Goal: Task Accomplishment & Management: Manage account settings

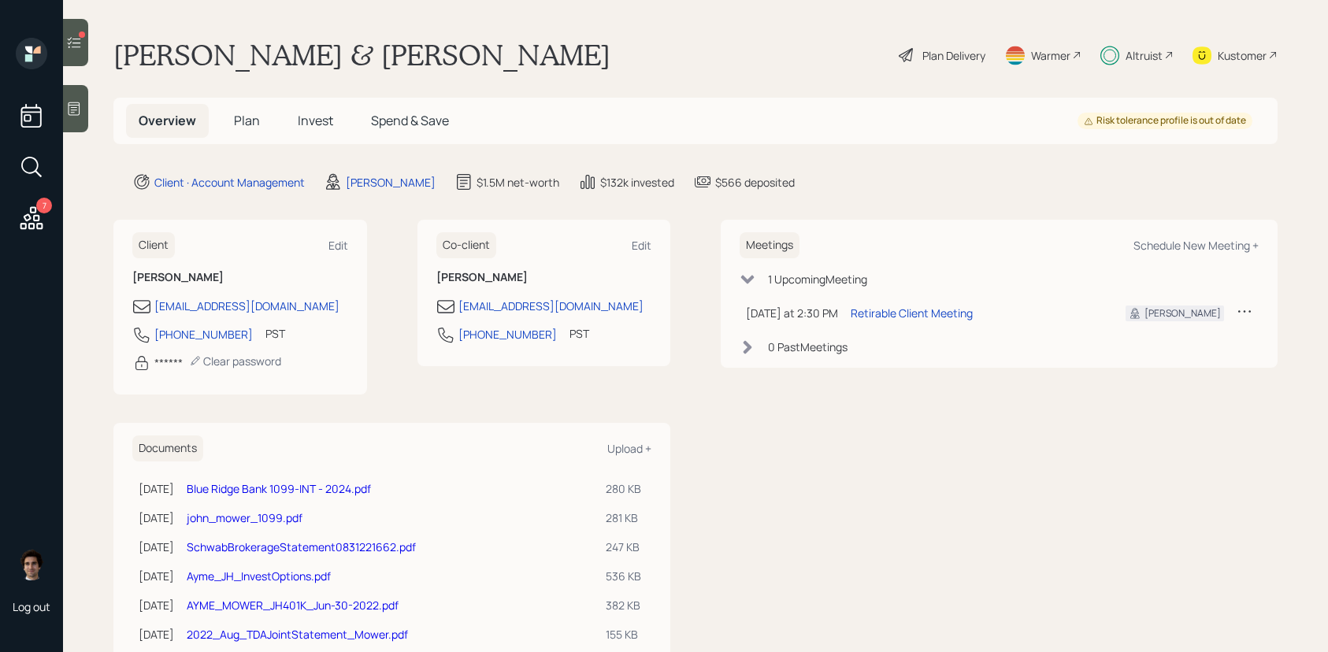
click at [228, 117] on h5 "Plan" at bounding box center [246, 121] width 51 height 34
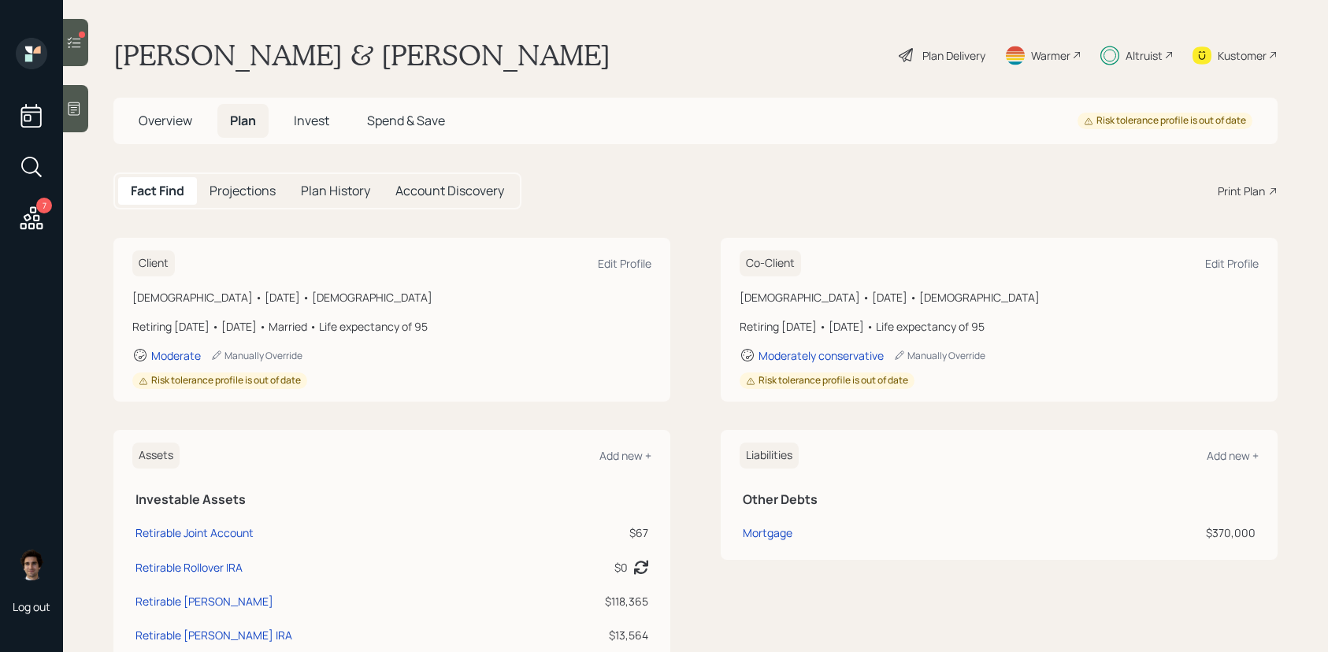
click at [1230, 184] on div "Print Plan" at bounding box center [1241, 191] width 47 height 17
click at [308, 131] on h5 "Invest" at bounding box center [311, 121] width 61 height 34
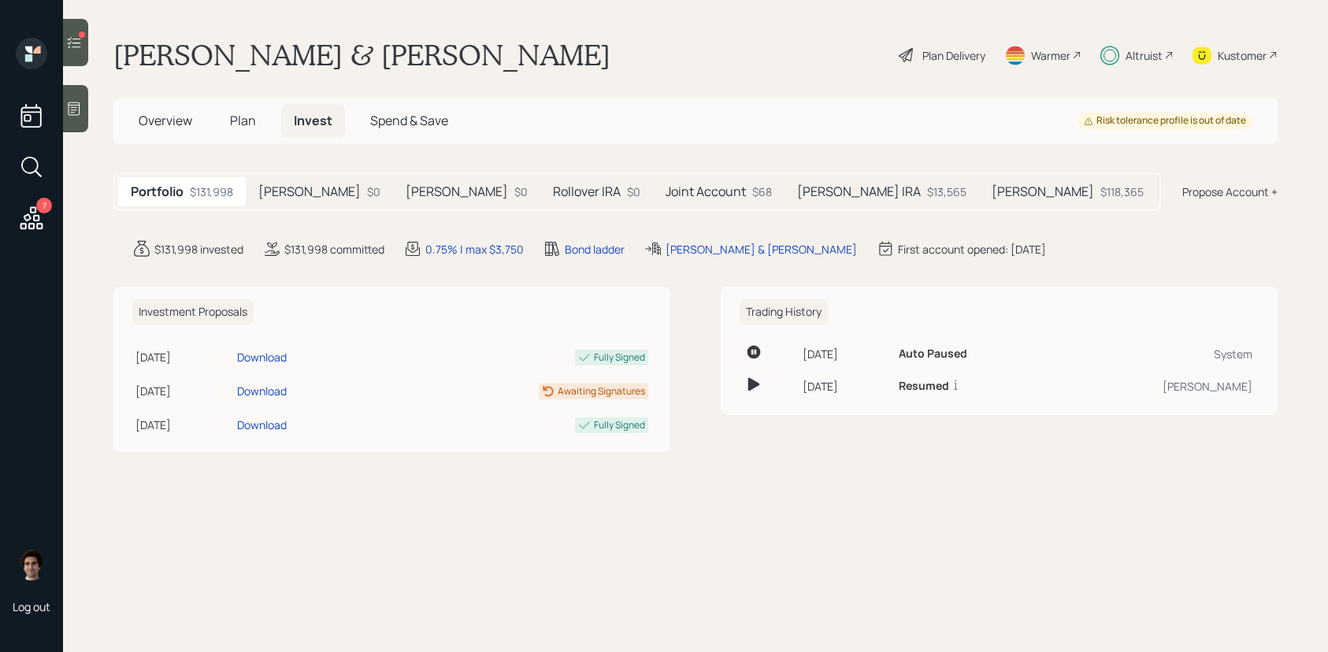
click at [322, 205] on div "John Brokerage $0" at bounding box center [319, 191] width 147 height 29
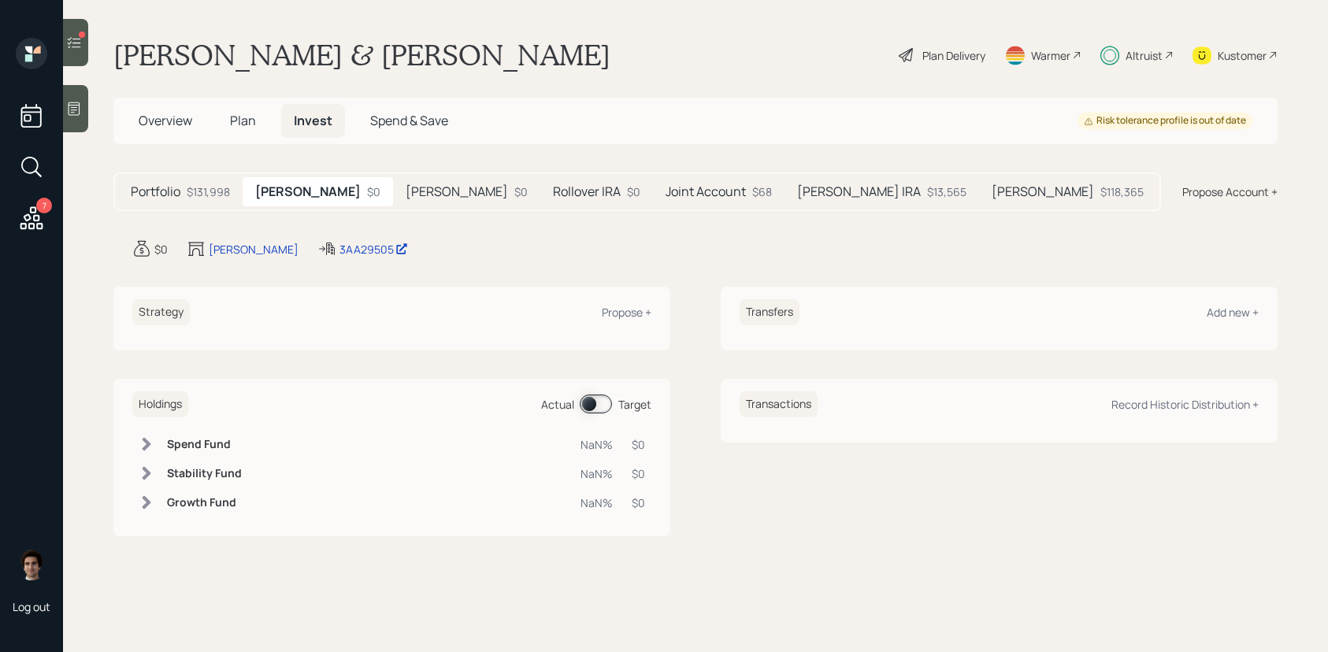
click at [420, 192] on h5 "John IRA" at bounding box center [457, 191] width 102 height 15
click at [553, 199] on h5 "Rollover IRA" at bounding box center [587, 191] width 68 height 15
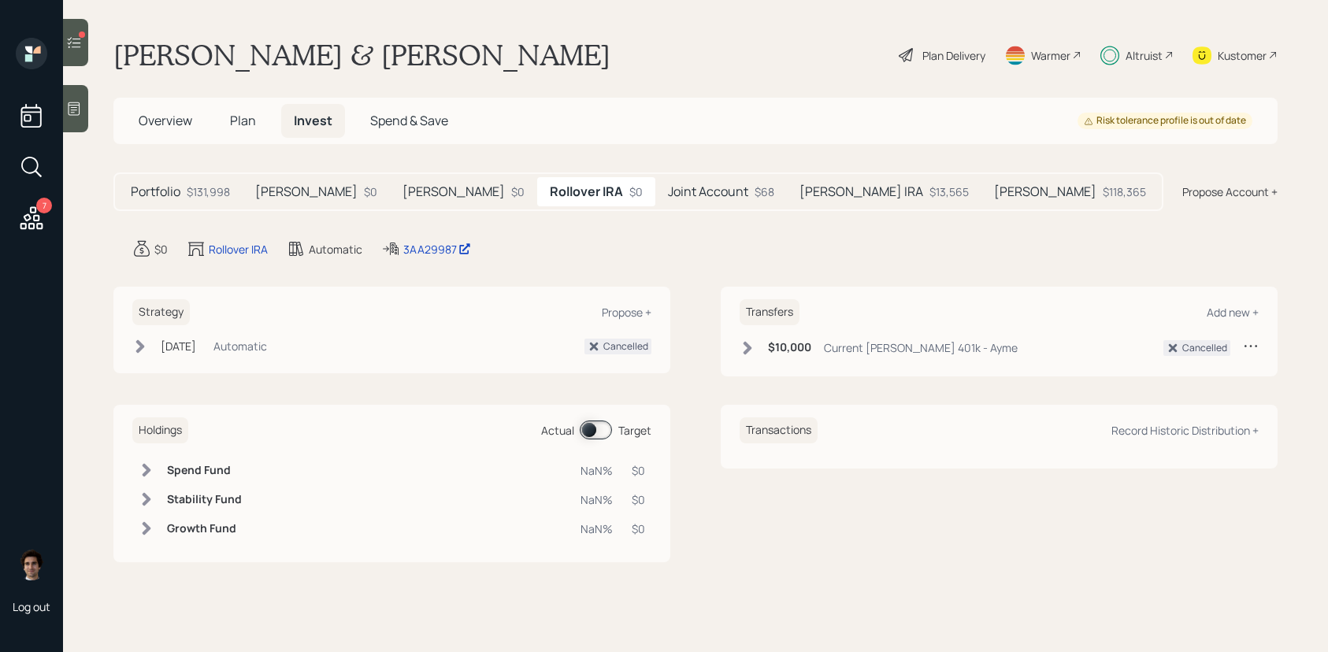
click at [252, 141] on div "Overview Plan Invest Spend & Save Risk tolerance profile is out of date" at bounding box center [695, 121] width 1164 height 46
click at [252, 128] on span "Plan" at bounding box center [243, 120] width 26 height 17
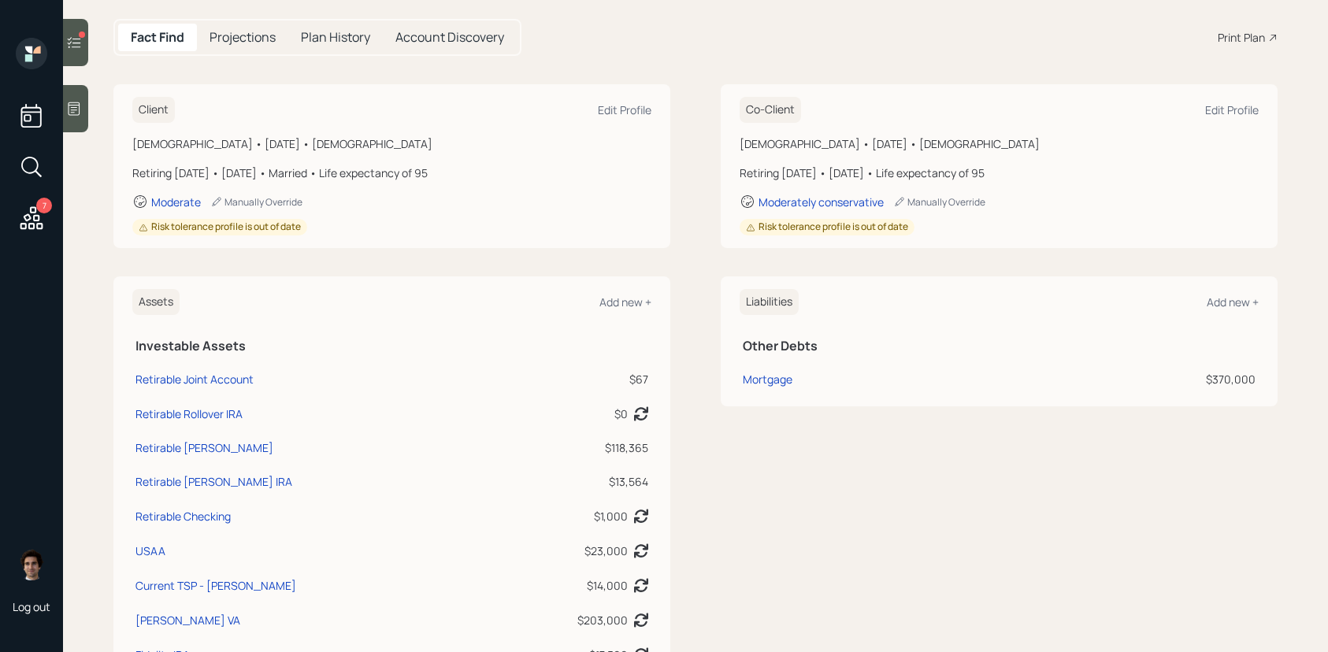
scroll to position [158, 0]
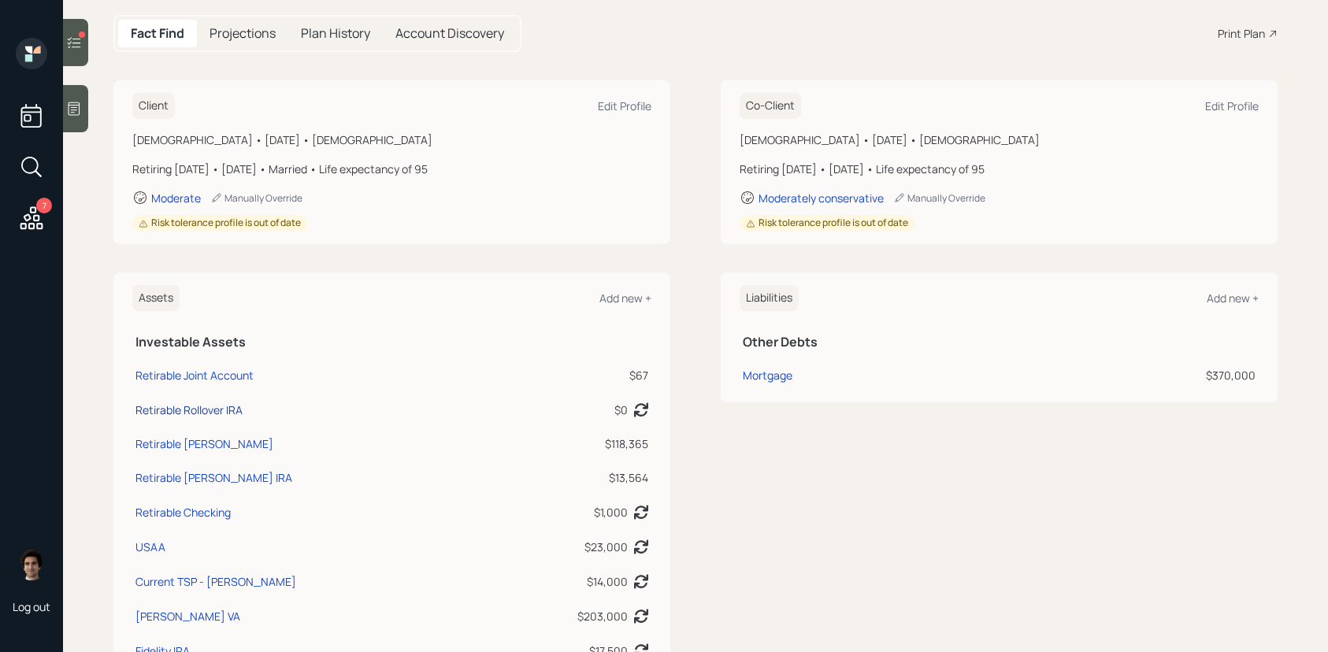
click at [224, 412] on div "Retirable Rollover IRA" at bounding box center [188, 410] width 107 height 17
select select "ira"
select select "balanced"
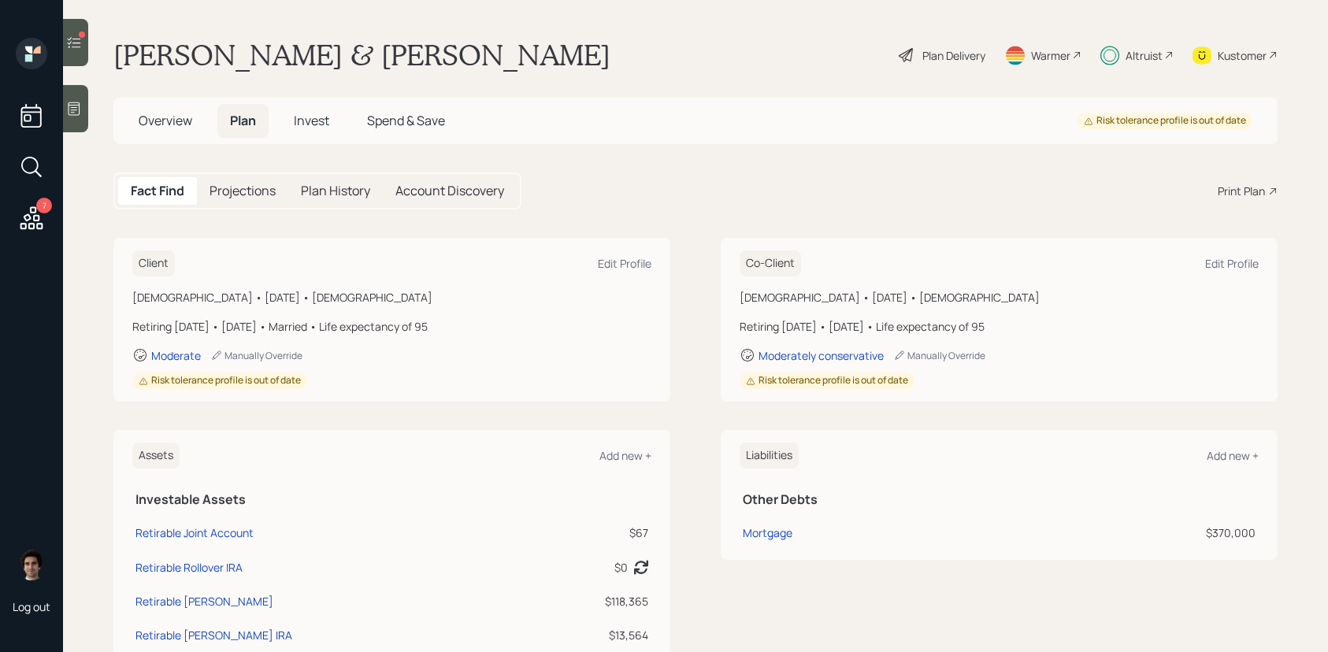
click at [174, 121] on span "Overview" at bounding box center [166, 120] width 54 height 17
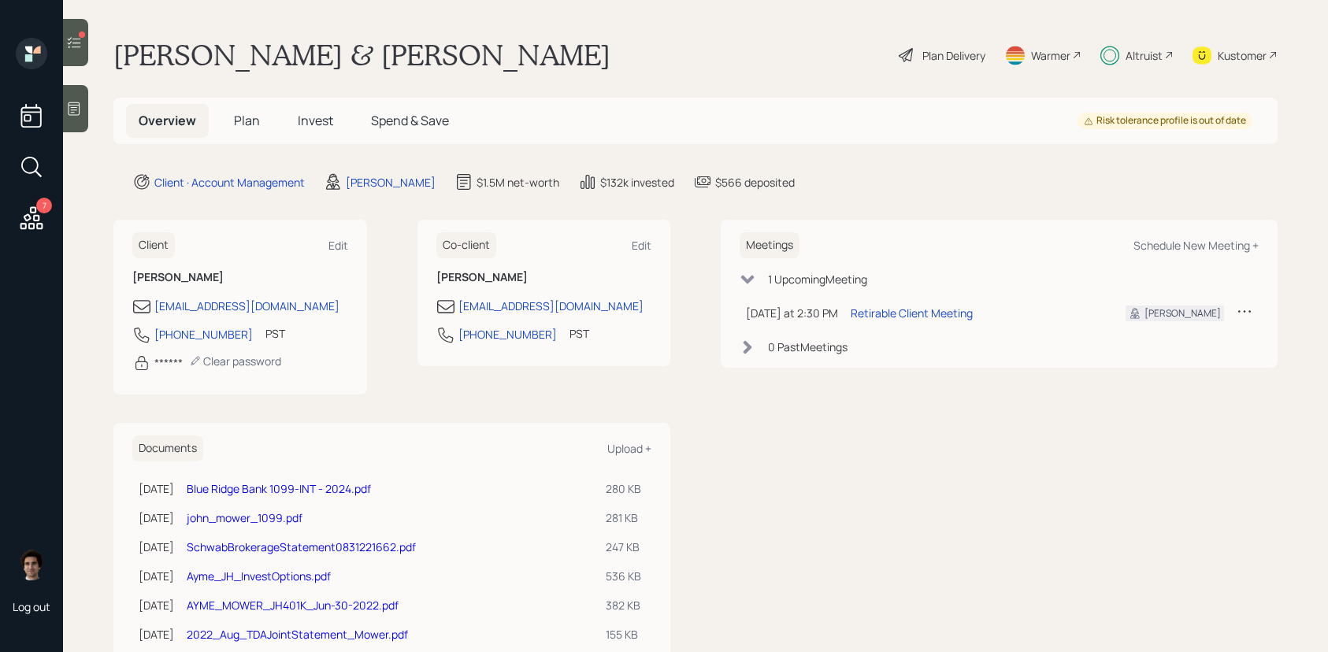
click at [311, 109] on h5 "Invest" at bounding box center [315, 121] width 61 height 34
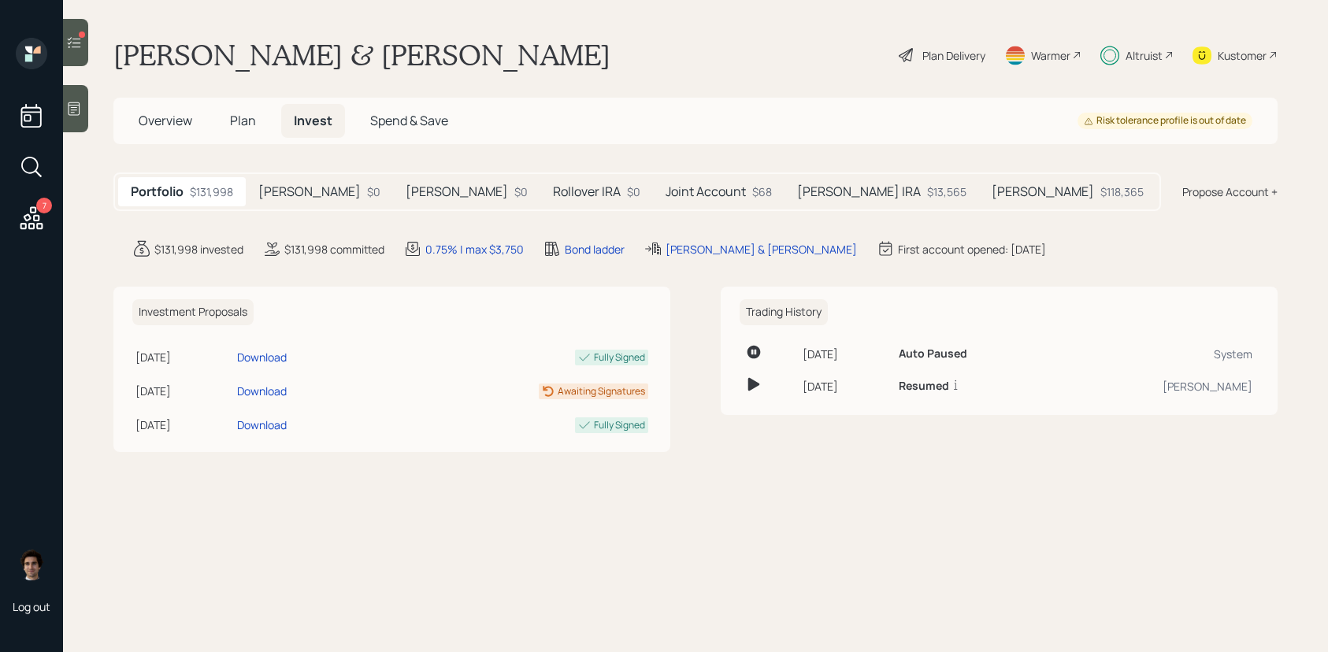
click at [961, 59] on div "Plan Delivery" at bounding box center [953, 55] width 63 height 17
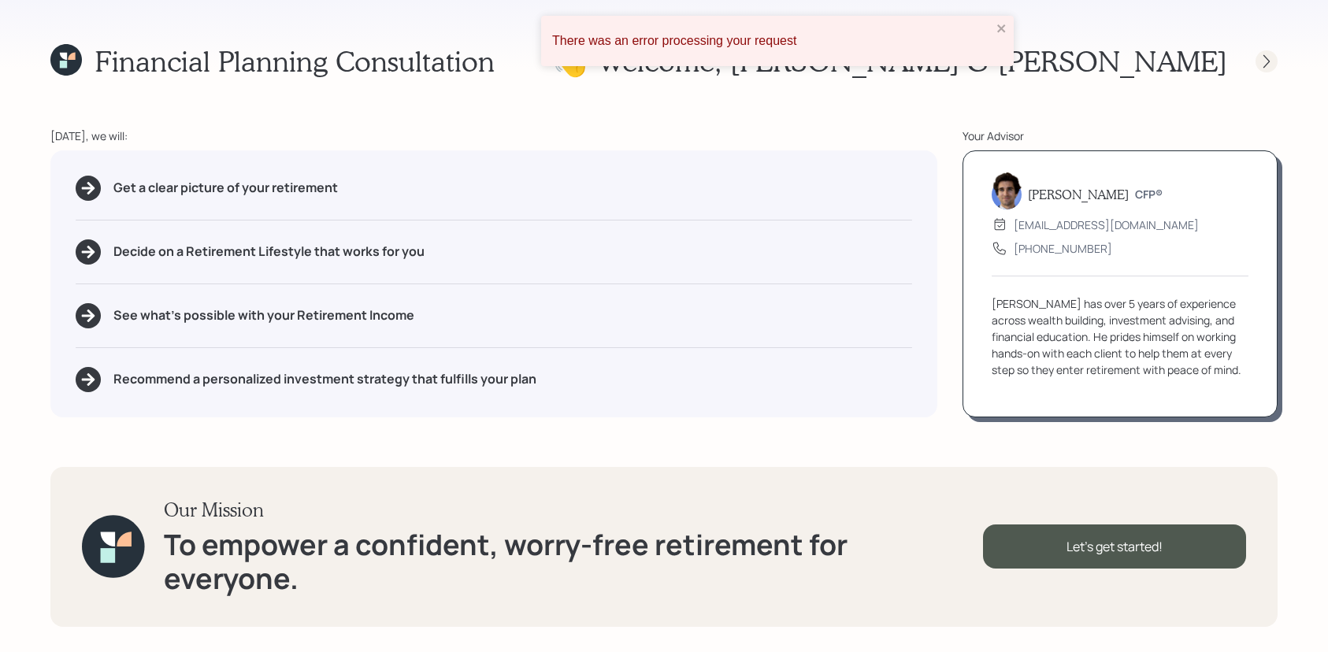
click at [1269, 60] on icon at bounding box center [1267, 62] width 16 height 16
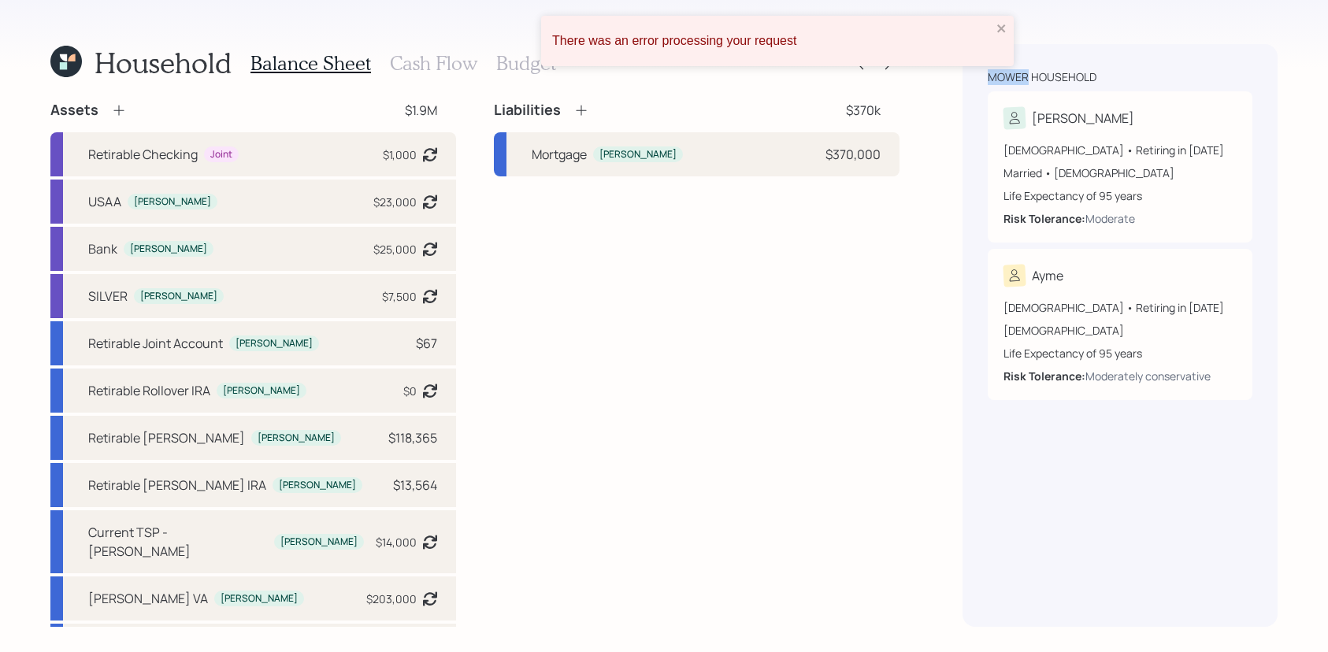
click at [1269, 60] on div "Mower household John 60 years old • Retiring in August 2028 Married • Male Life…" at bounding box center [1119, 335] width 315 height 583
click at [984, 23] on div "There was an error processing your request" at bounding box center [777, 41] width 473 height 50
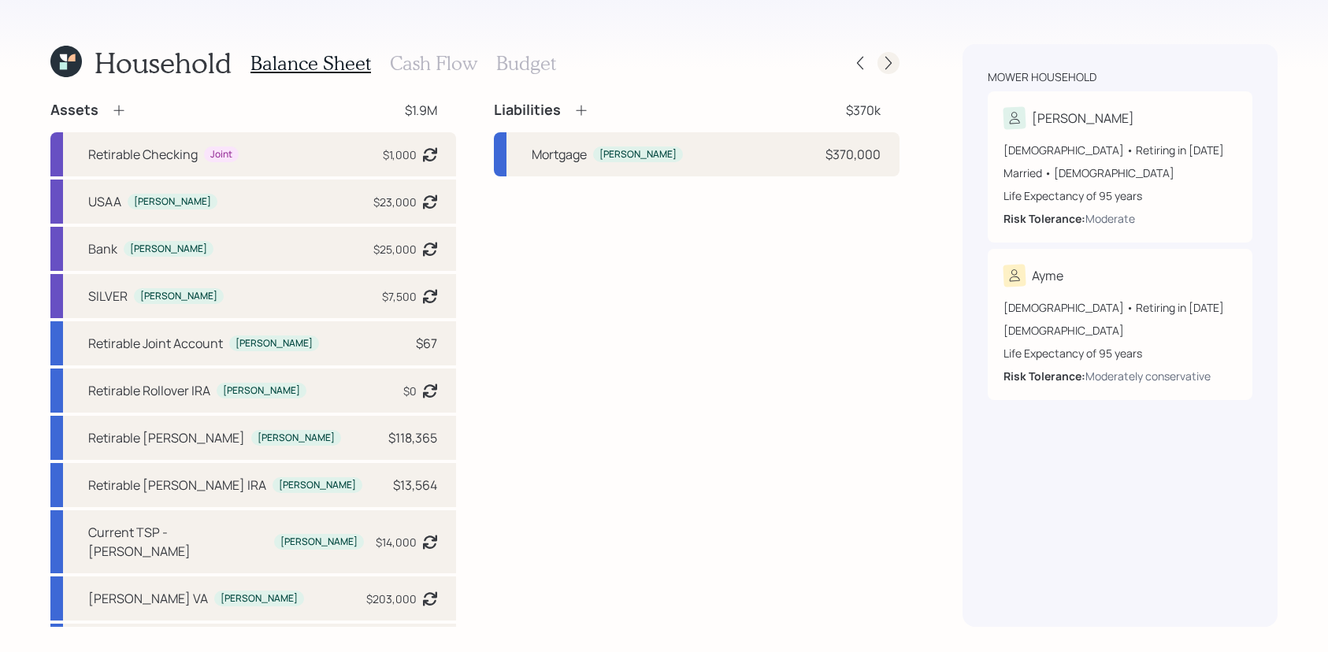
click at [883, 67] on icon at bounding box center [888, 63] width 16 height 16
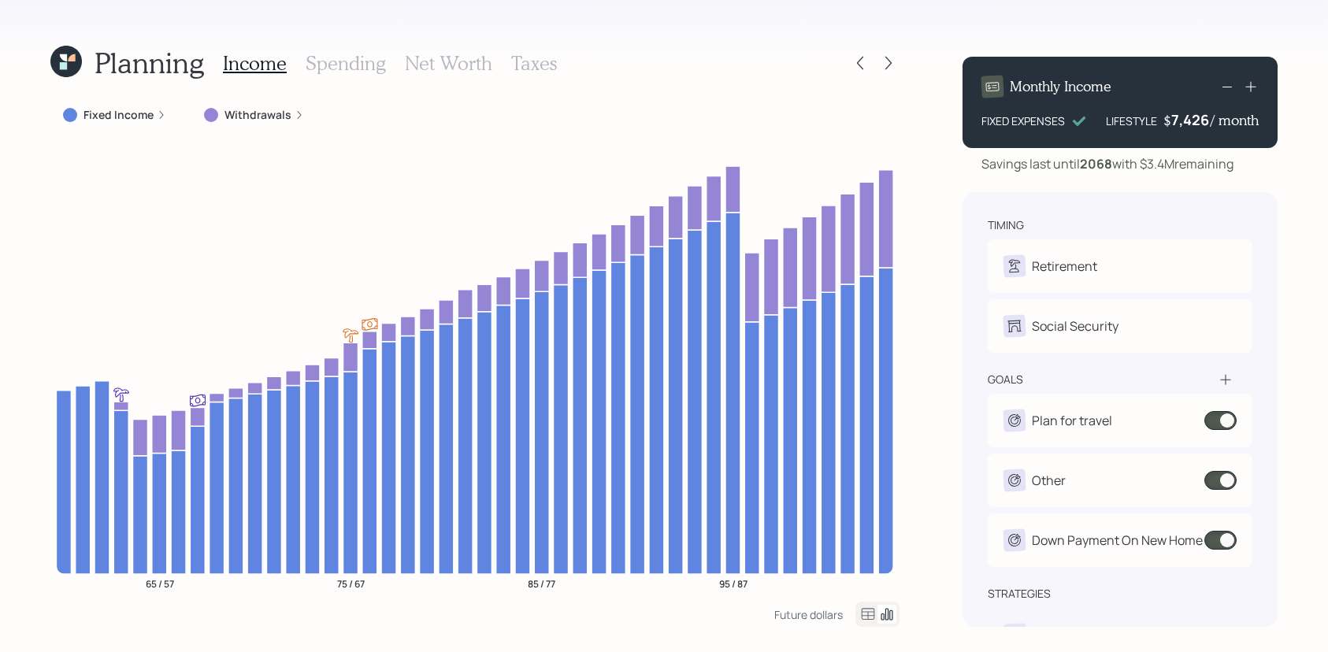
click at [883, 67] on icon at bounding box center [888, 63] width 16 height 16
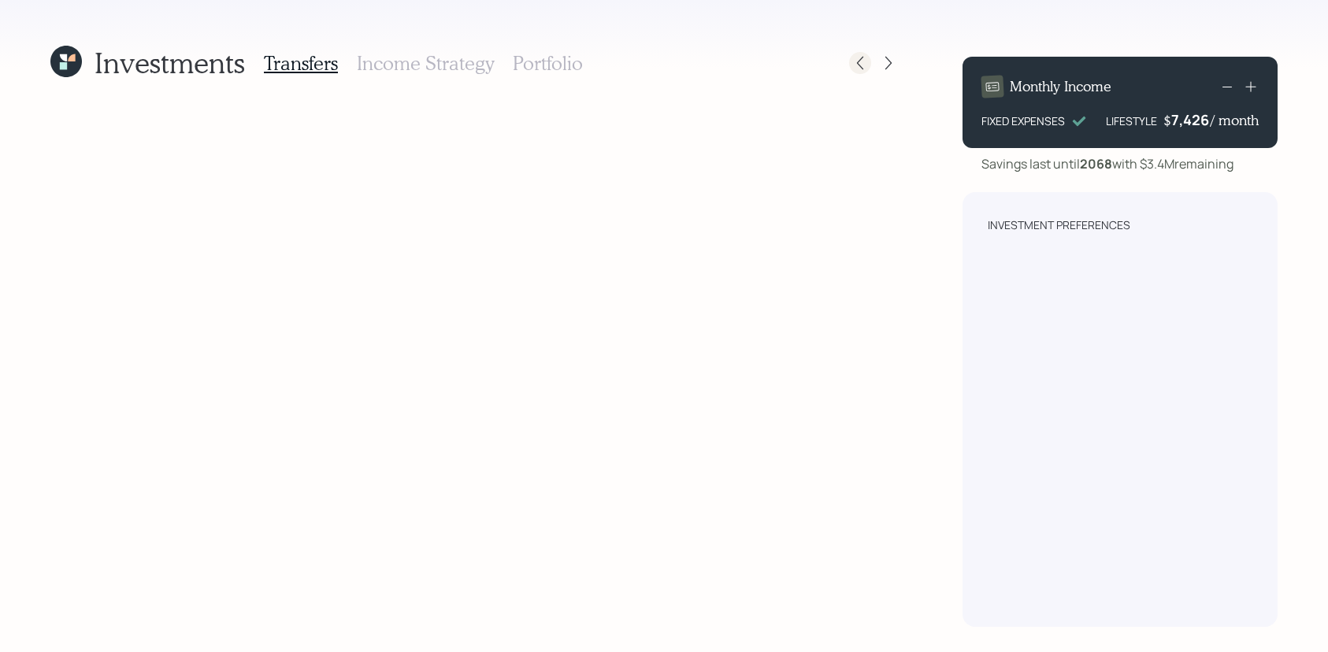
click at [869, 66] on div at bounding box center [860, 63] width 22 height 22
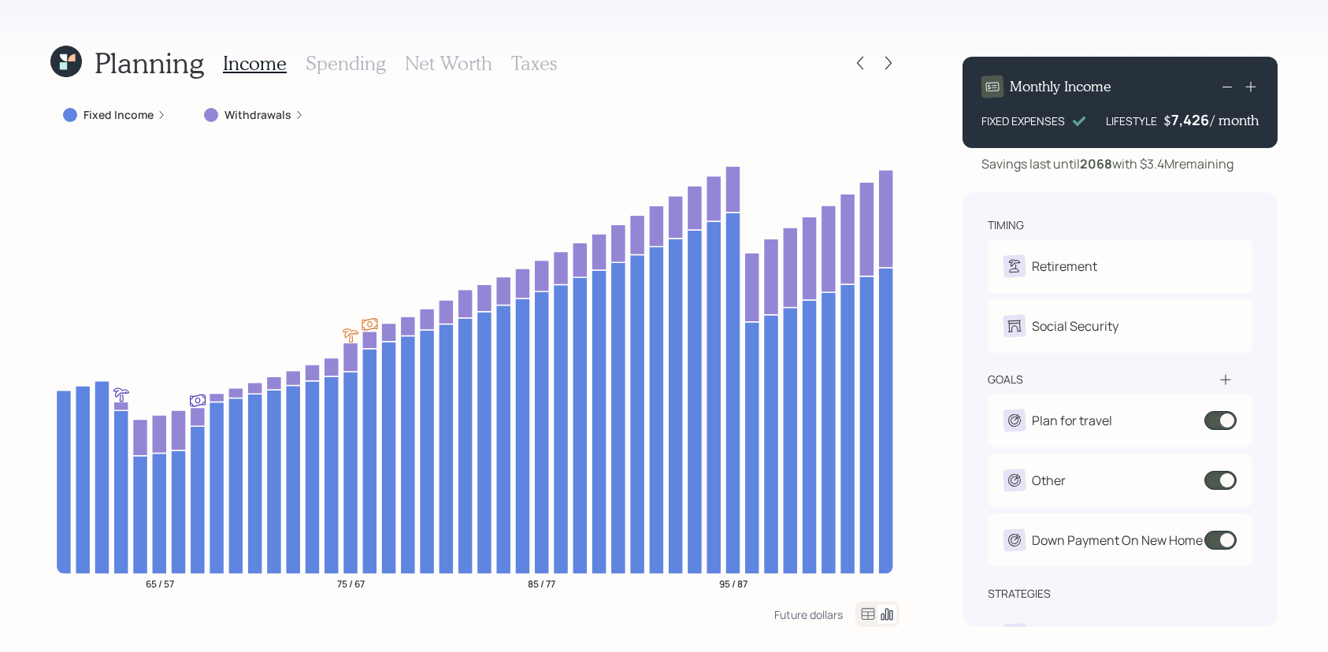
click at [869, 66] on div at bounding box center [860, 63] width 22 height 22
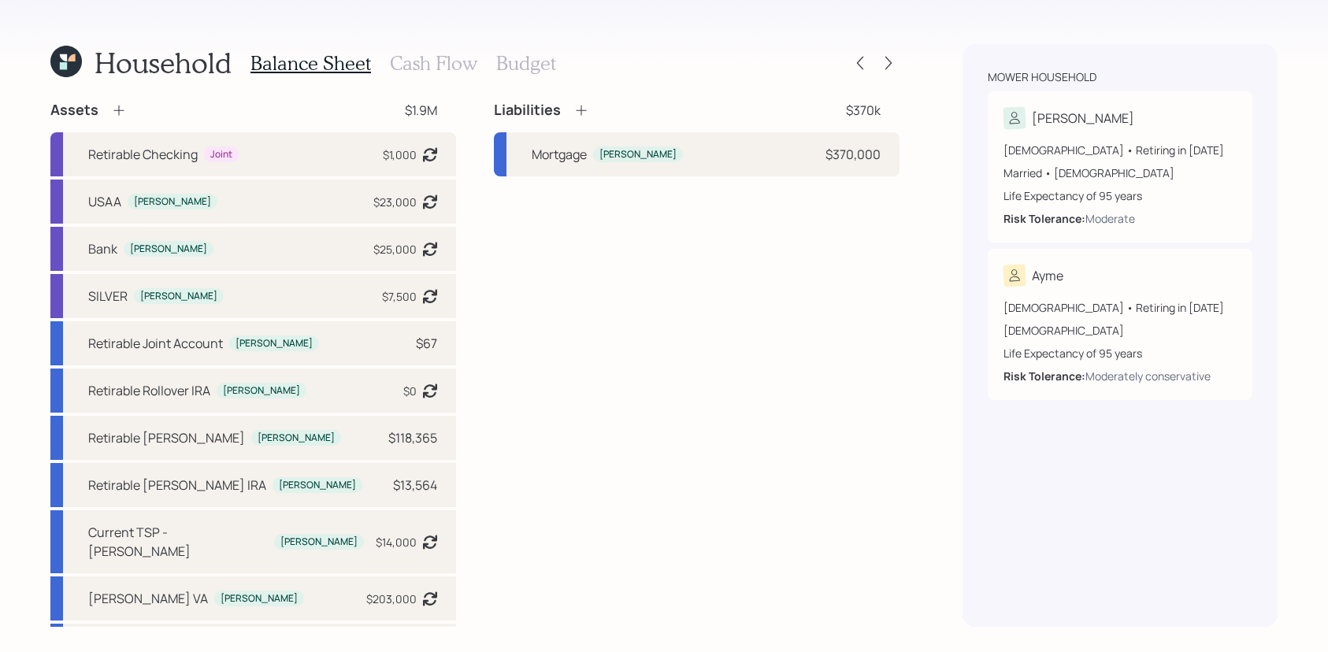
click at [54, 64] on icon at bounding box center [66, 62] width 32 height 32
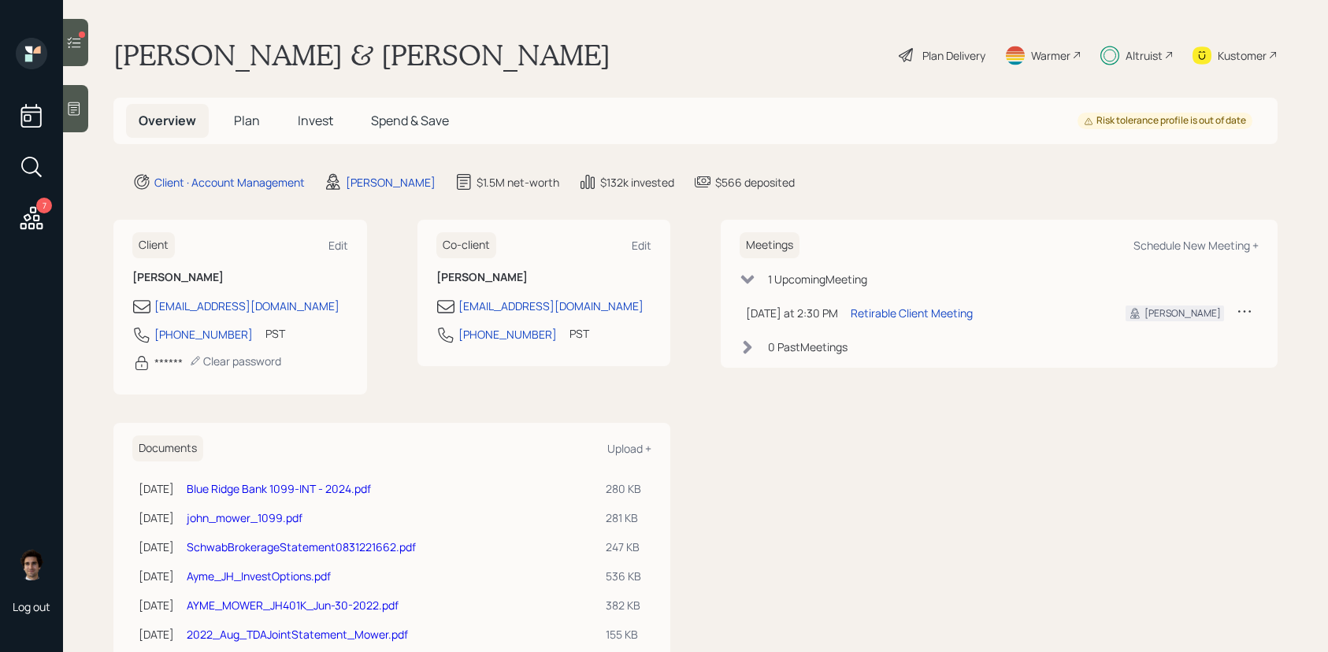
click at [254, 131] on h5 "Plan" at bounding box center [246, 121] width 51 height 34
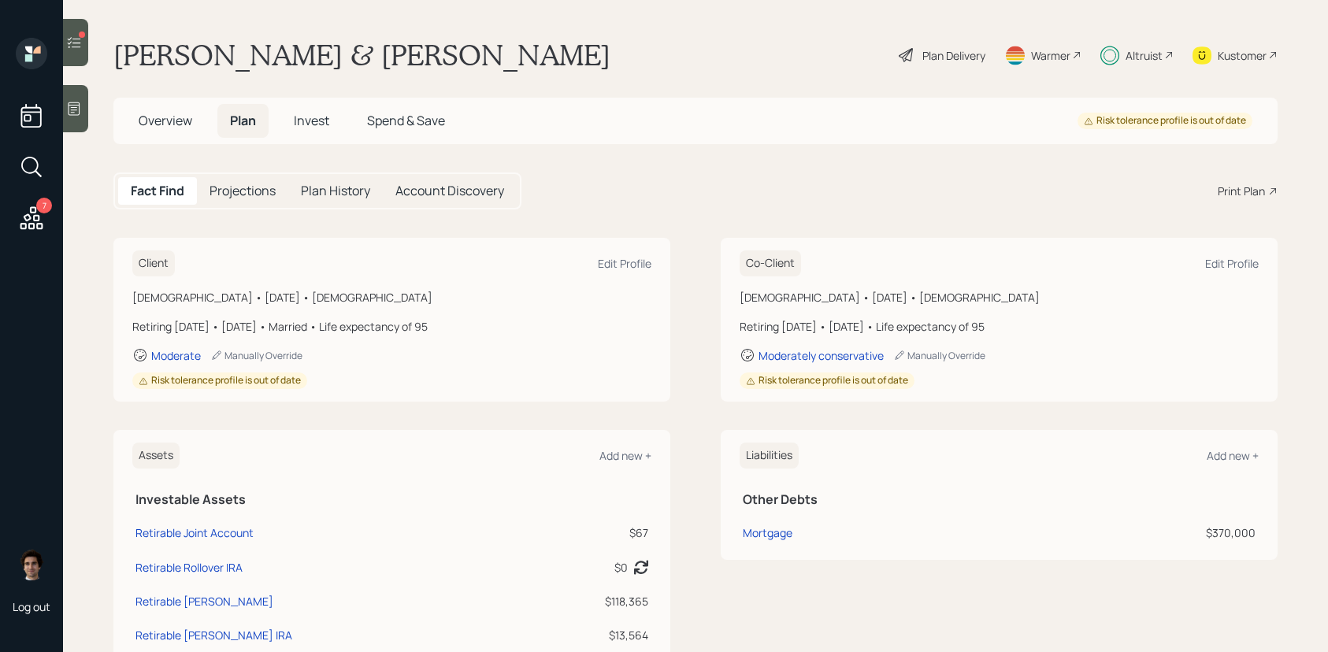
scroll to position [369, 0]
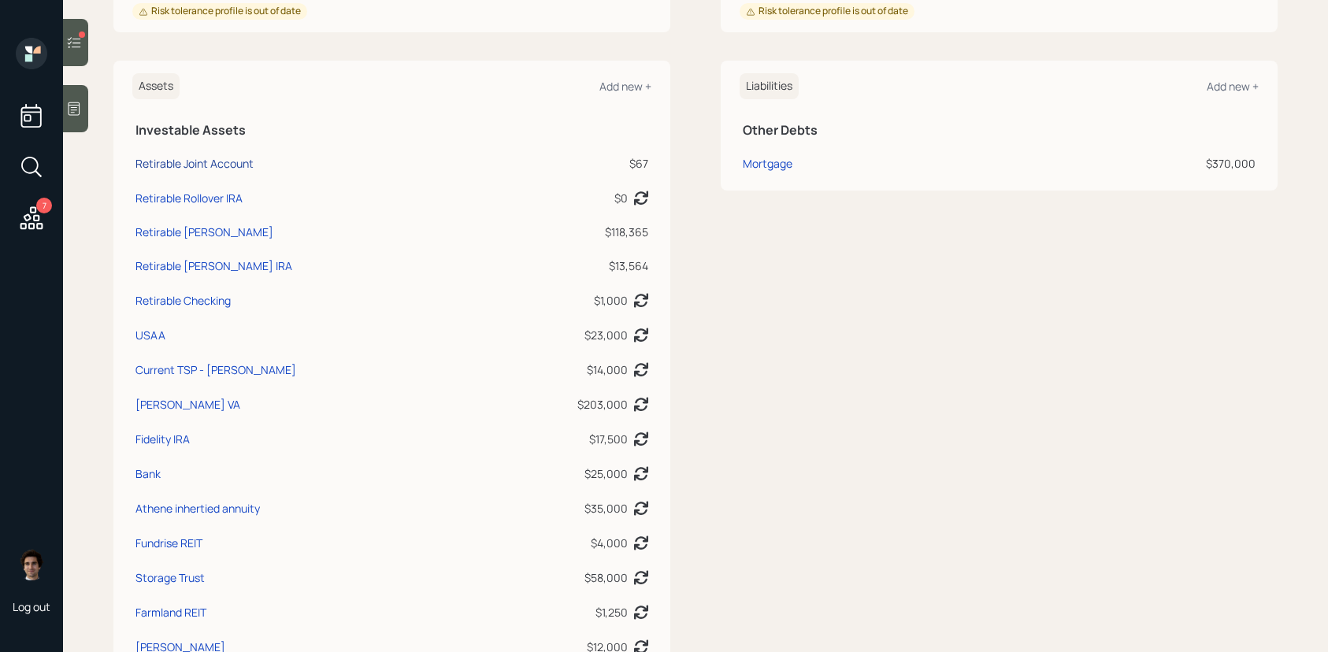
click at [209, 158] on div "Retirable Joint Account" at bounding box center [194, 163] width 118 height 17
select select "taxable"
select select "balanced"
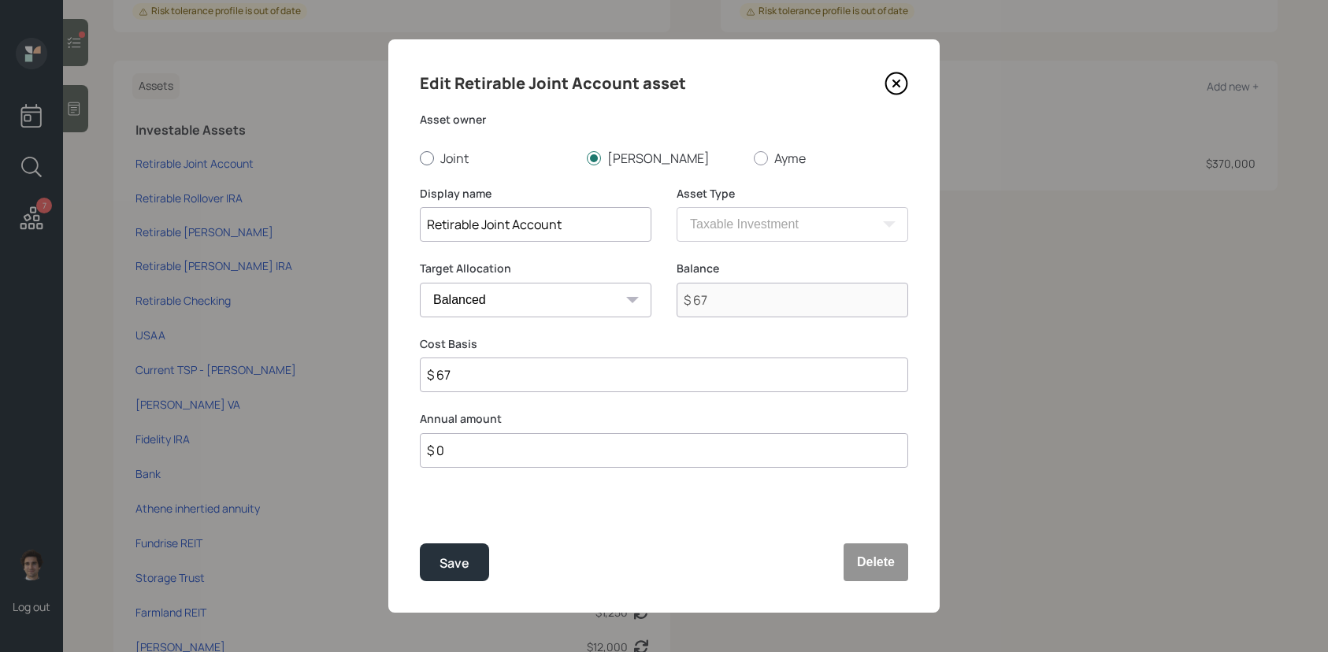
click at [459, 161] on label "Joint" at bounding box center [497, 158] width 154 height 17
click at [420, 158] on input "Joint" at bounding box center [419, 158] width 1 height 1
radio input "true"
click at [454, 570] on div "Save" at bounding box center [454, 563] width 30 height 21
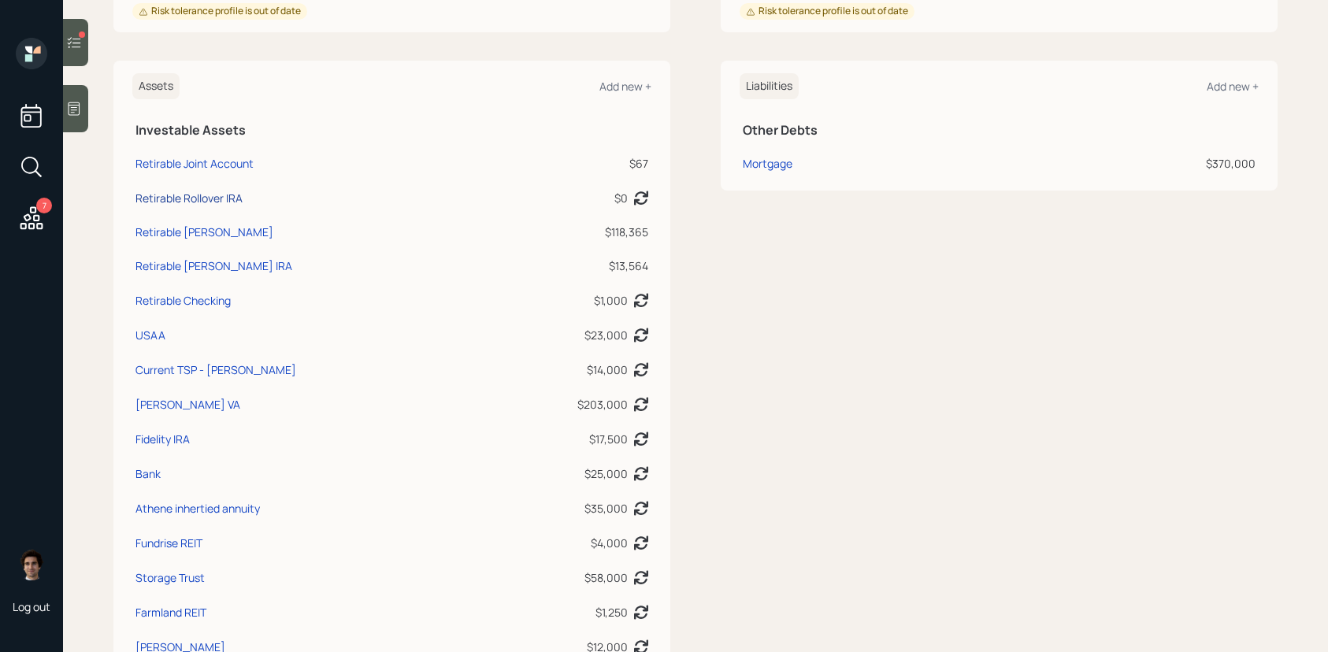
click at [165, 198] on div "Retirable Rollover IRA" at bounding box center [188, 198] width 107 height 17
select select "ira"
select select "balanced"
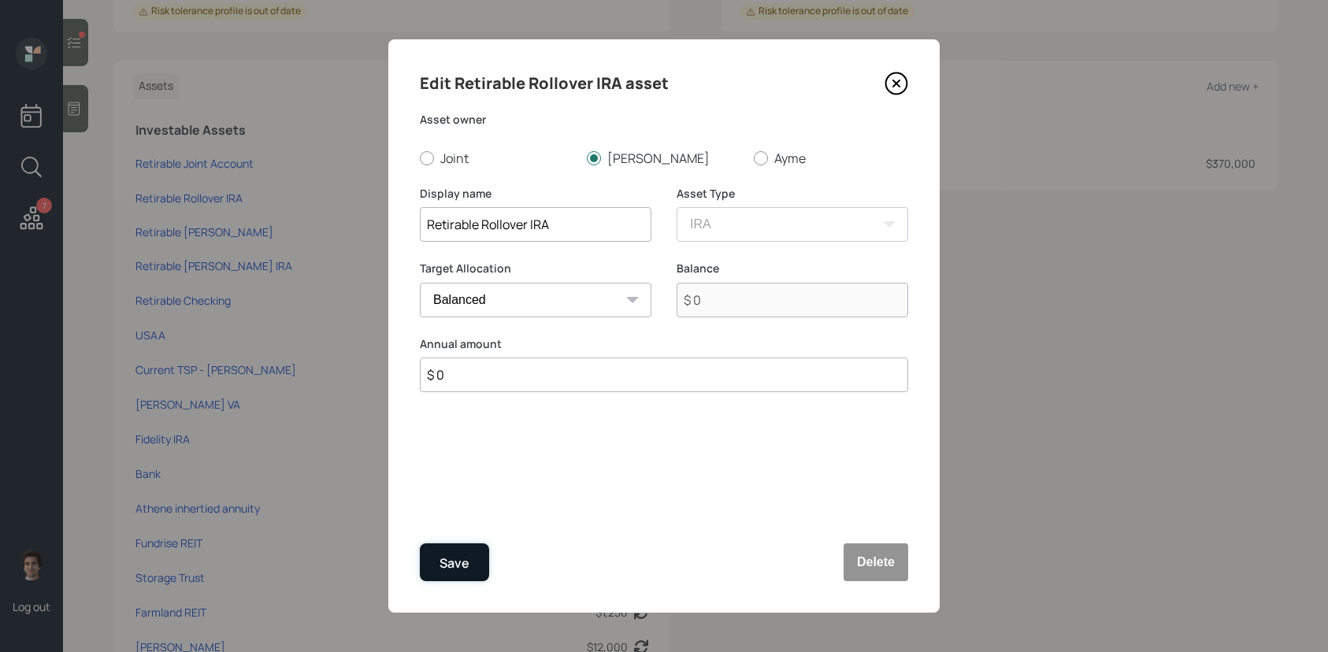
click at [453, 557] on div "Save" at bounding box center [454, 563] width 30 height 21
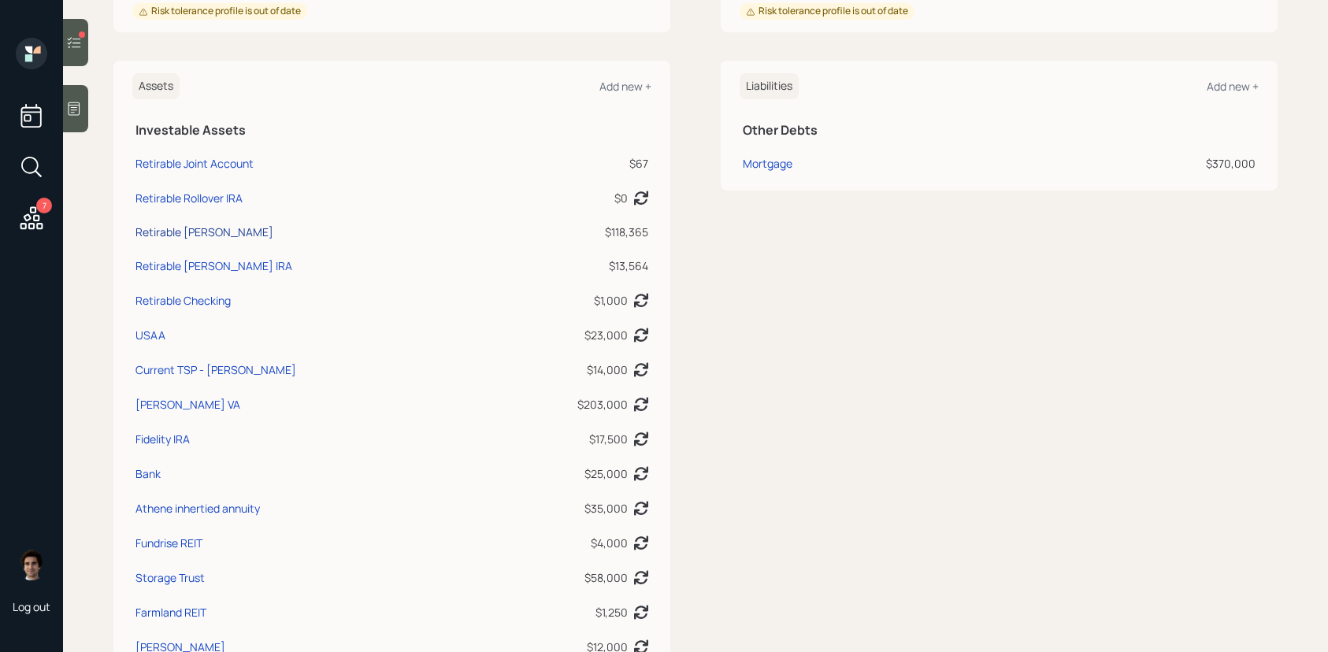
click at [198, 226] on div "Retirable Roth IRA" at bounding box center [204, 232] width 138 height 17
select select "roth_ira"
select select "balanced"
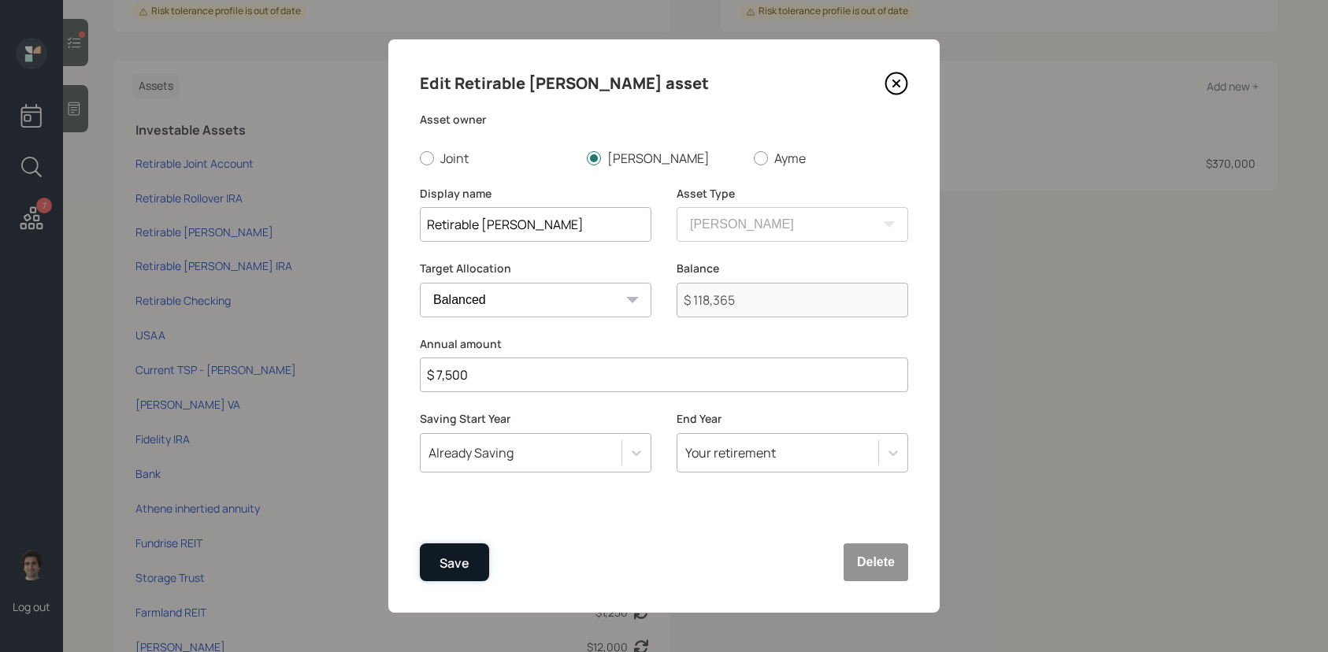
click at [444, 571] on div "Save" at bounding box center [454, 563] width 30 height 21
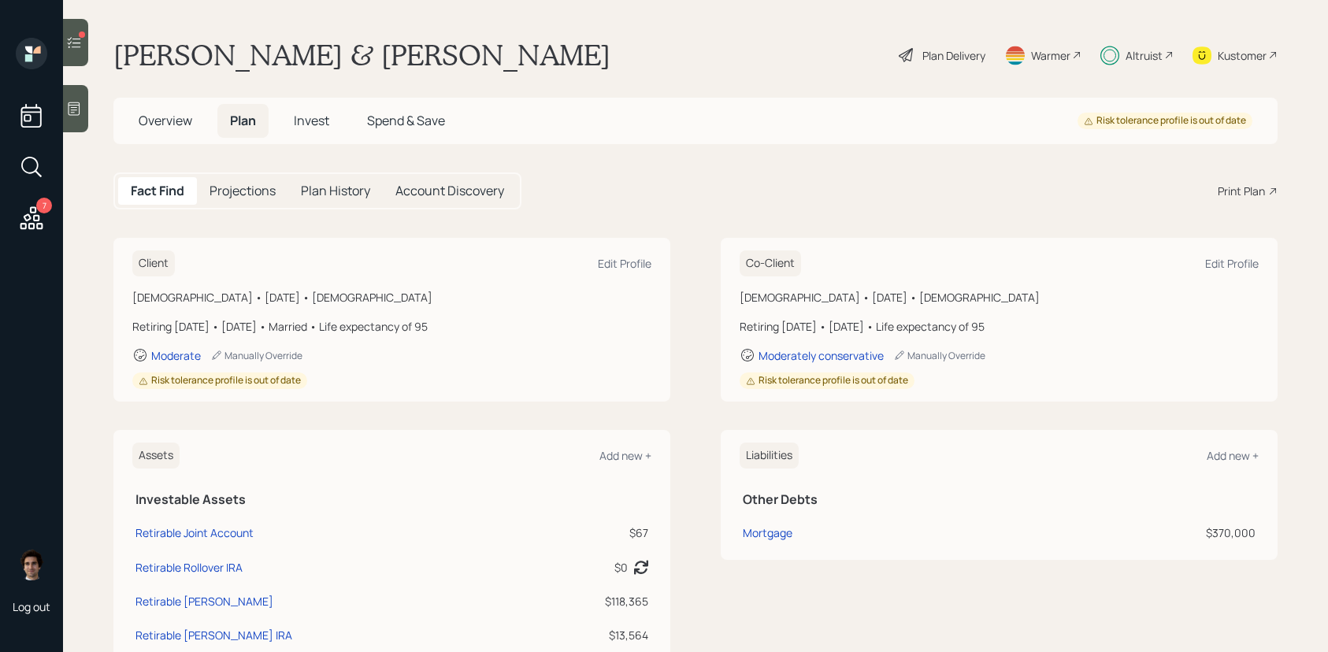
click at [967, 47] on div "Plan Delivery" at bounding box center [953, 55] width 63 height 17
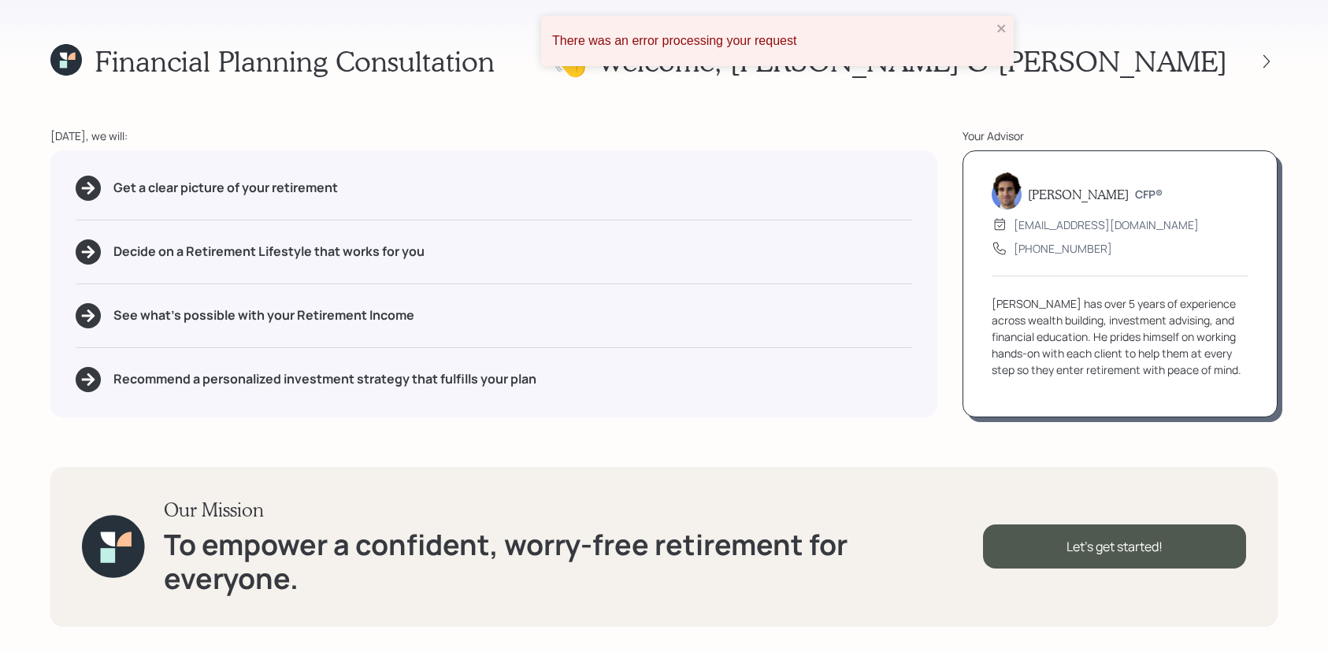
click at [971, 29] on div "There was an error processing your request" at bounding box center [771, 41] width 449 height 24
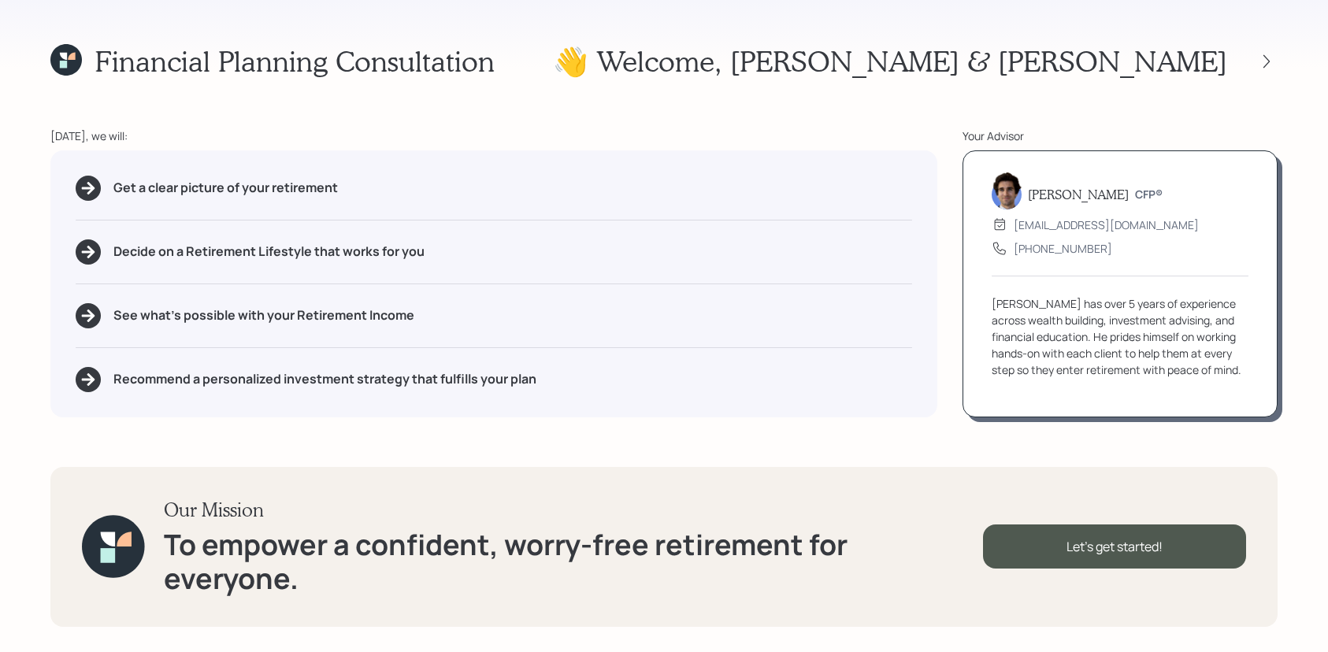
click at [54, 53] on icon at bounding box center [66, 60] width 32 height 32
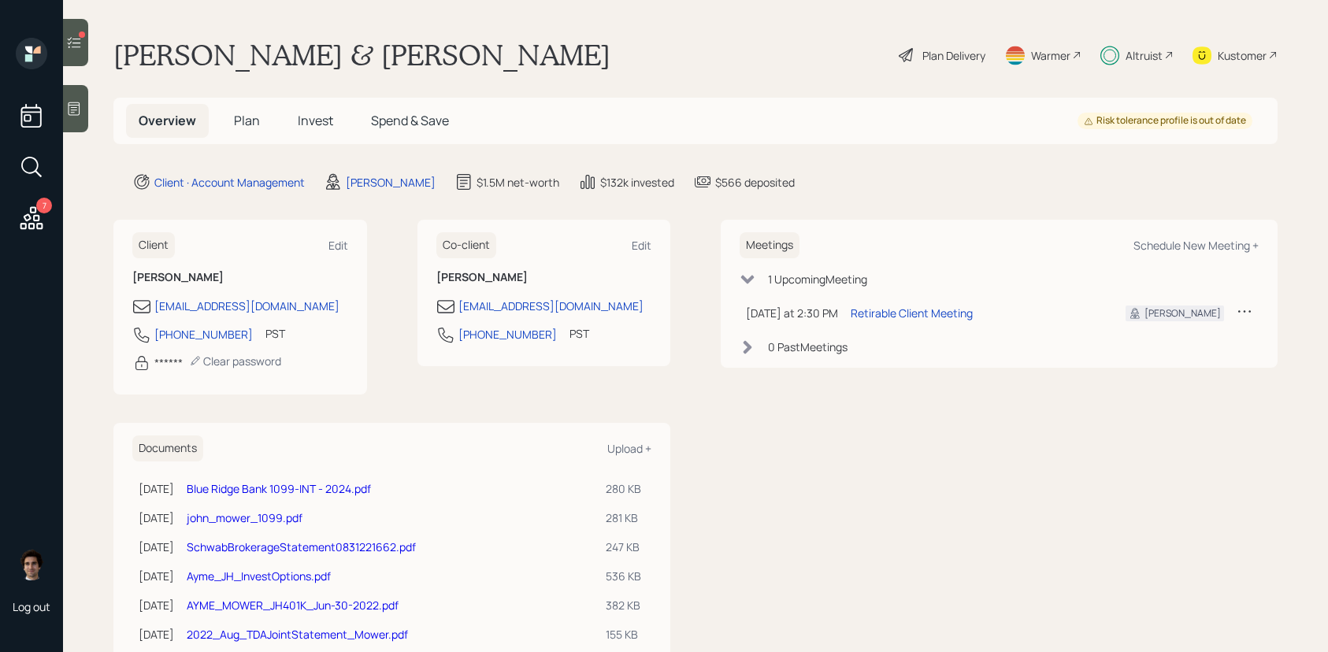
click at [246, 98] on div "Overview Plan Invest Spend & Save Risk tolerance profile is out of date" at bounding box center [695, 121] width 1164 height 46
click at [246, 121] on span "Plan" at bounding box center [247, 120] width 26 height 17
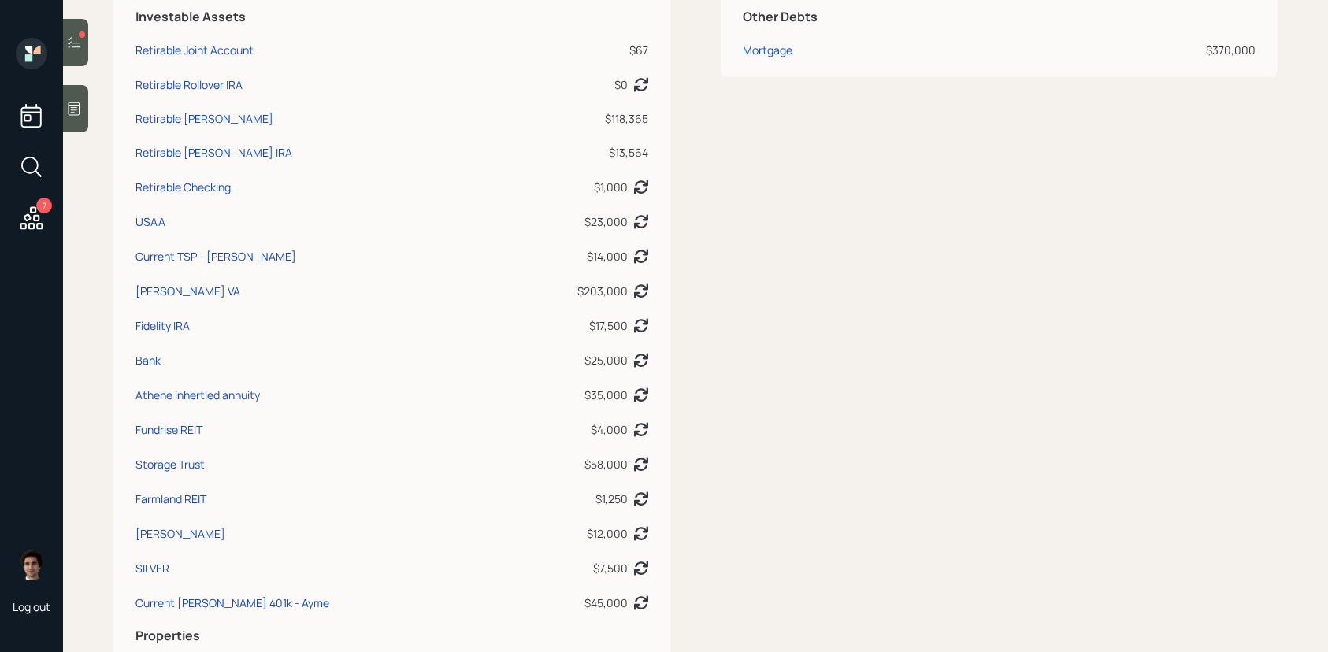
scroll to position [501, 0]
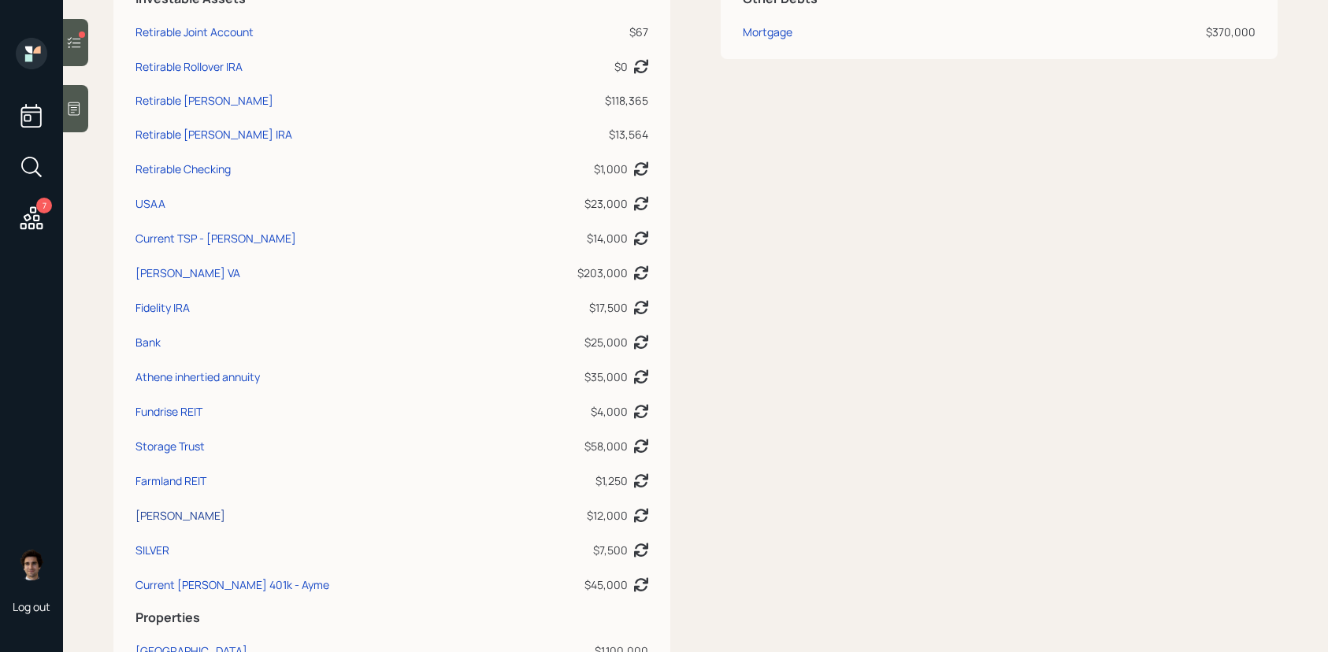
click at [147, 518] on div "Schwab" at bounding box center [180, 515] width 90 height 17
select select "taxable"
select select "balanced"
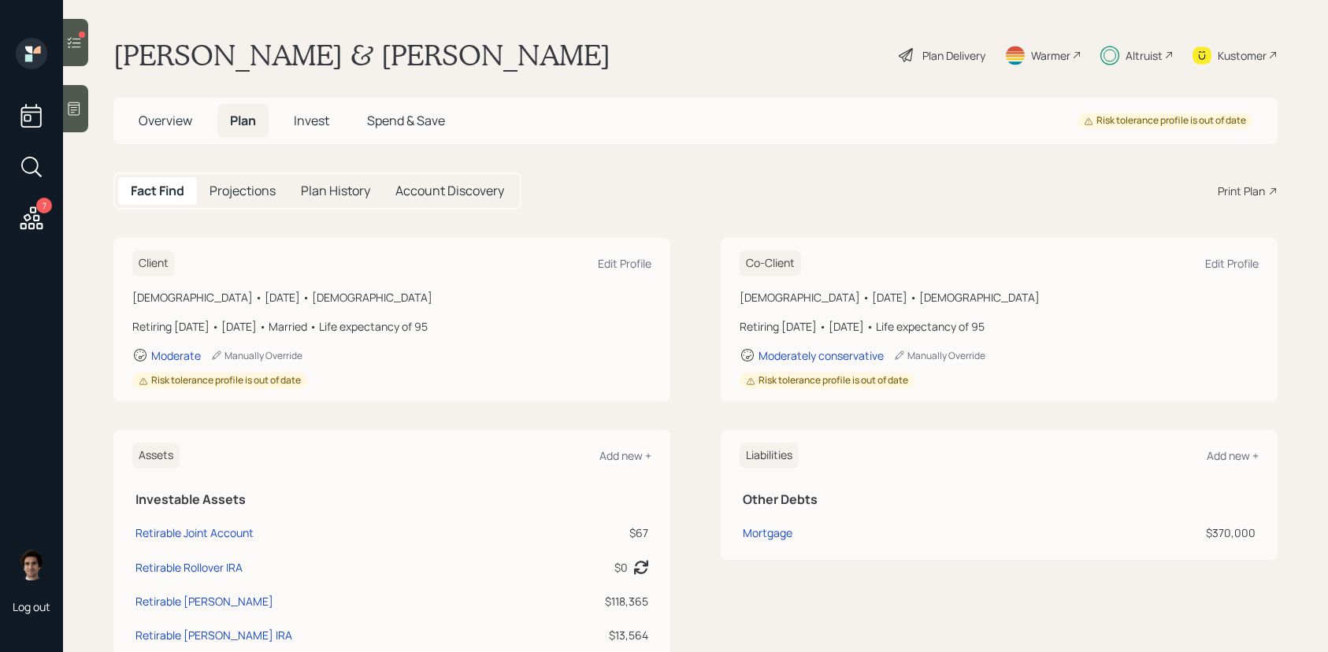
click at [298, 104] on h5 "Invest" at bounding box center [311, 121] width 61 height 34
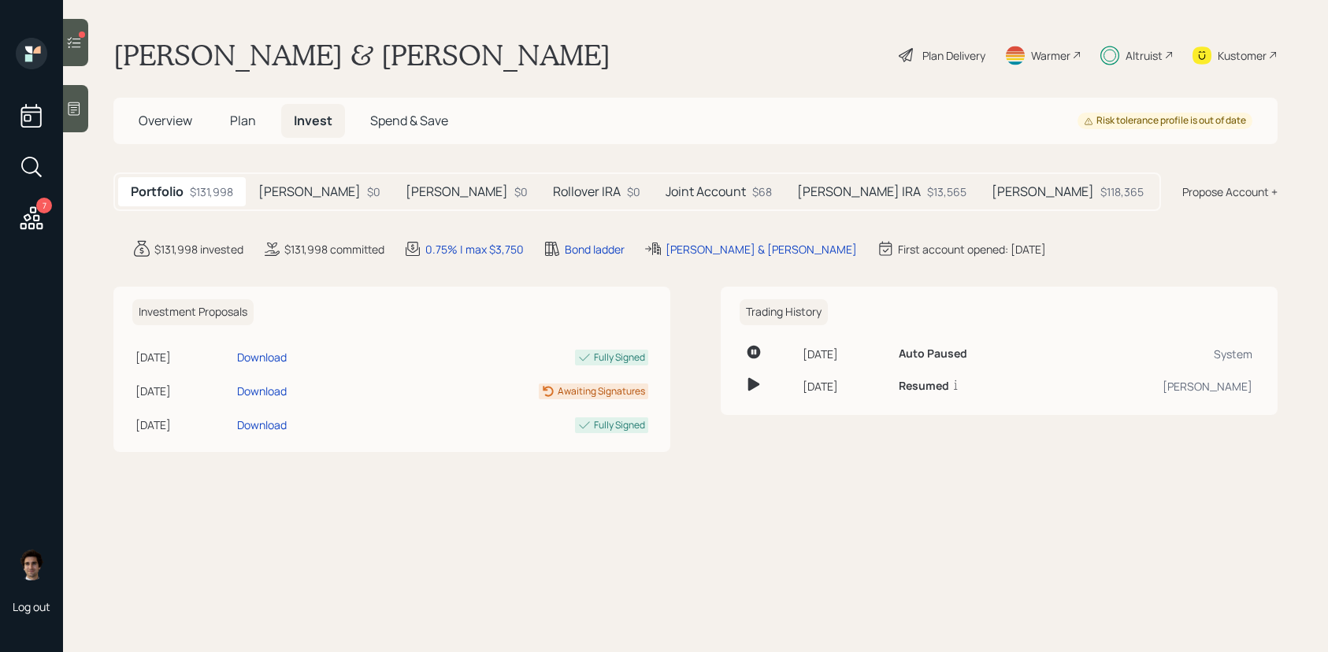
click at [694, 205] on div "Joint Account $68" at bounding box center [719, 191] width 132 height 29
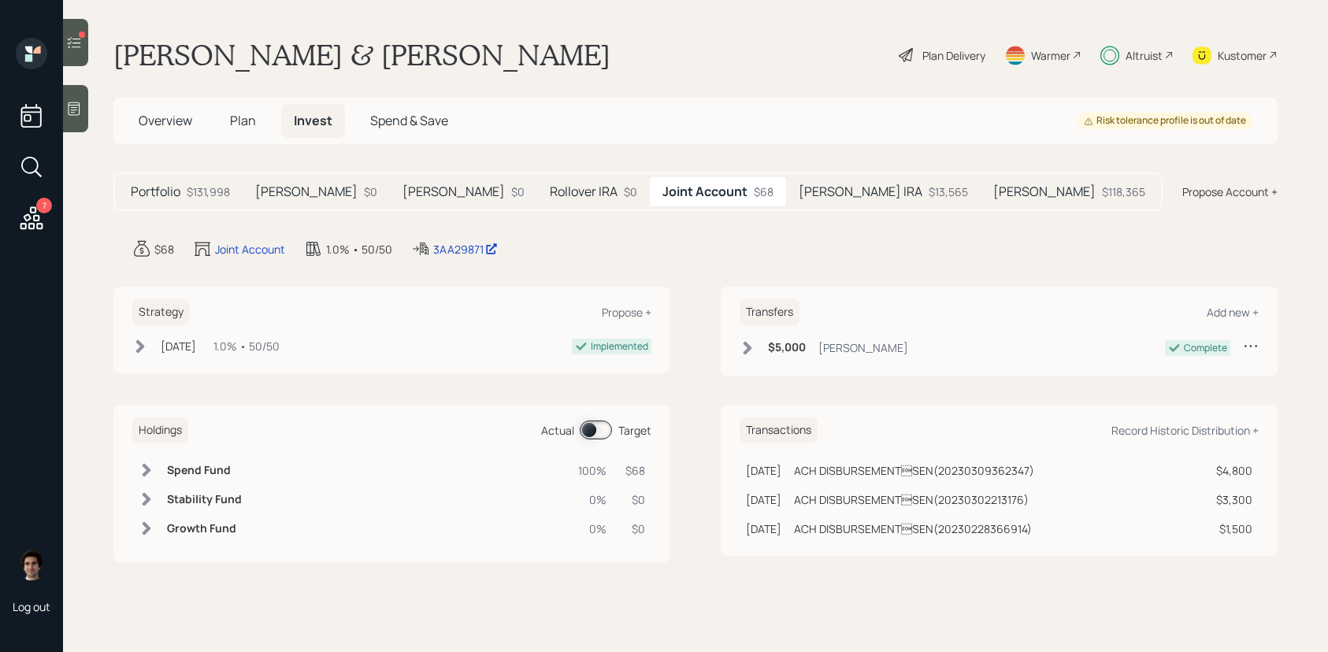
click at [786, 202] on div "Ayme Roth IRA $13,565" at bounding box center [883, 191] width 195 height 29
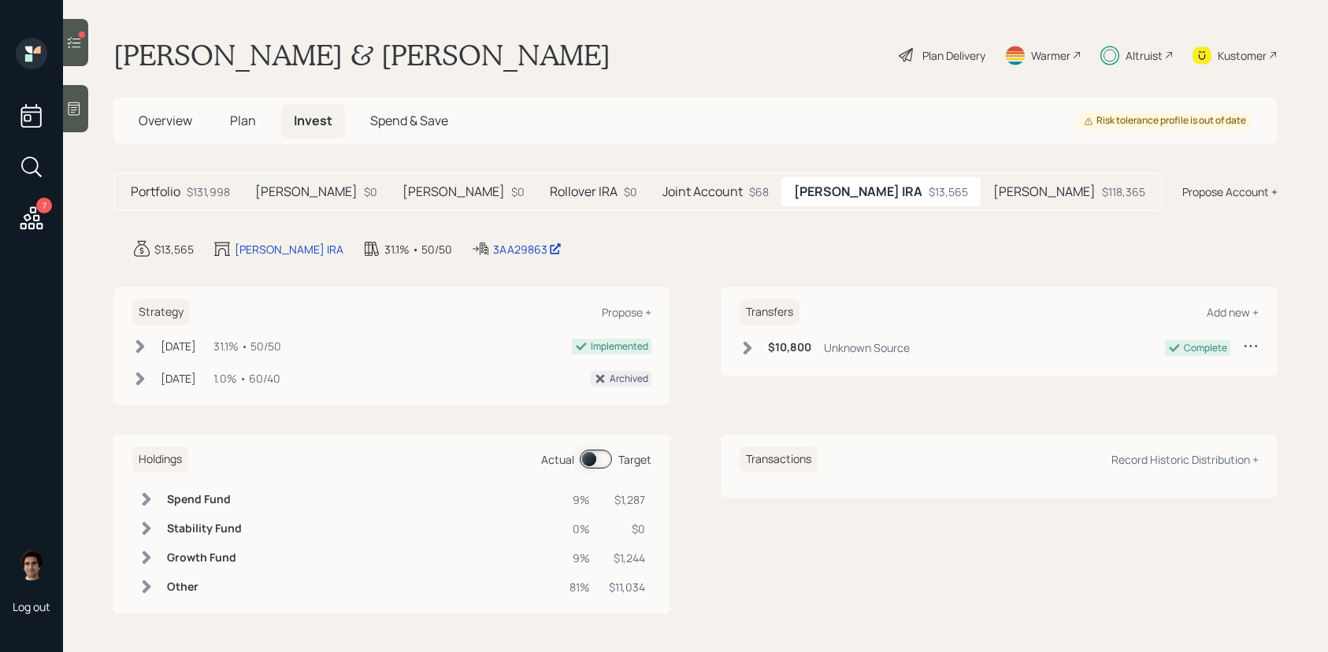
click at [981, 189] on div "Roth IRA $118,365" at bounding box center [1069, 191] width 177 height 29
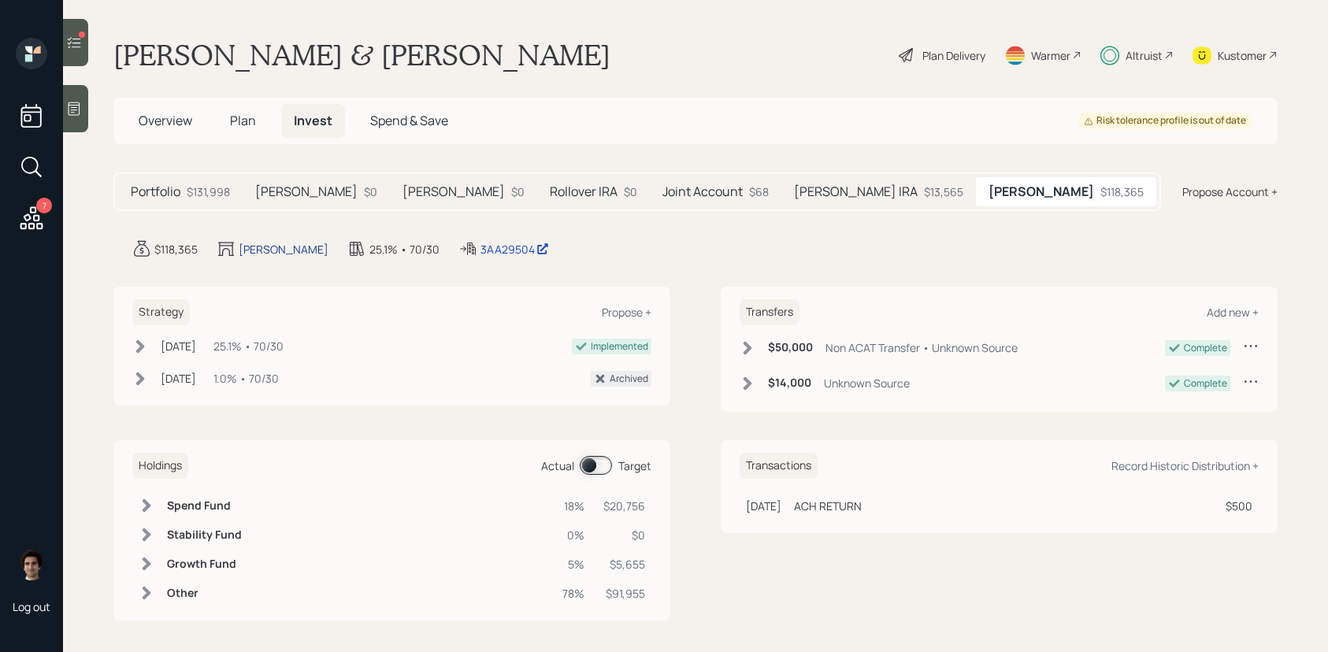
click at [242, 247] on div "Roth IRA" at bounding box center [284, 249] width 90 height 17
click at [429, 190] on h5 "John IRA" at bounding box center [453, 191] width 102 height 15
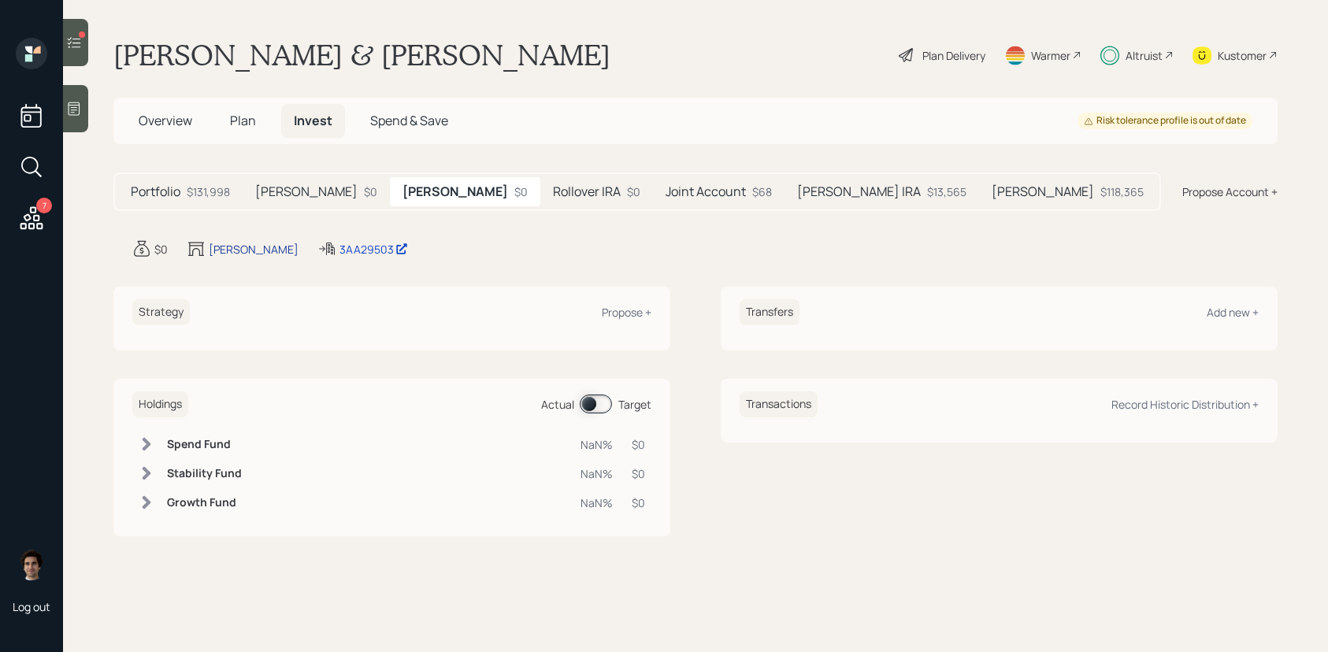
click at [228, 247] on div "John IRA" at bounding box center [254, 249] width 90 height 17
select select "traditional"
click at [553, 191] on h5 "Rollover IRA" at bounding box center [587, 191] width 68 height 15
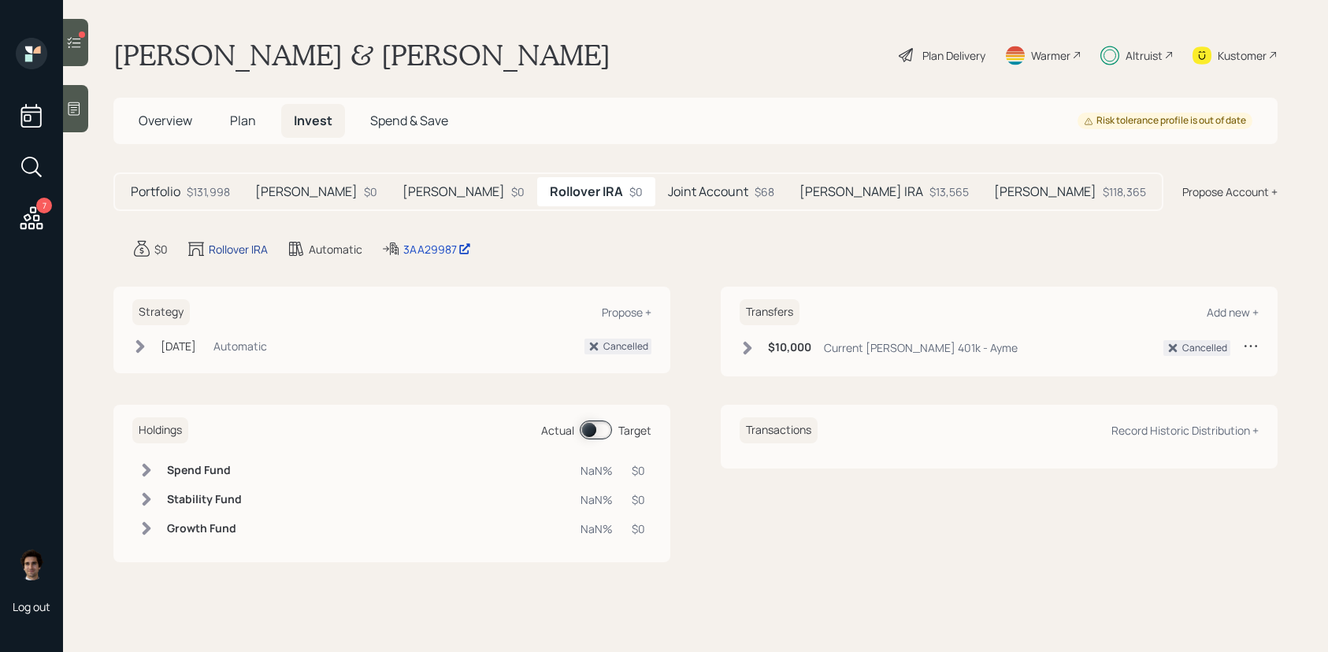
click at [236, 254] on div "Rollover IRA" at bounding box center [238, 249] width 59 height 17
select select "traditional"
click at [668, 190] on h5 "Joint Account" at bounding box center [708, 191] width 80 height 15
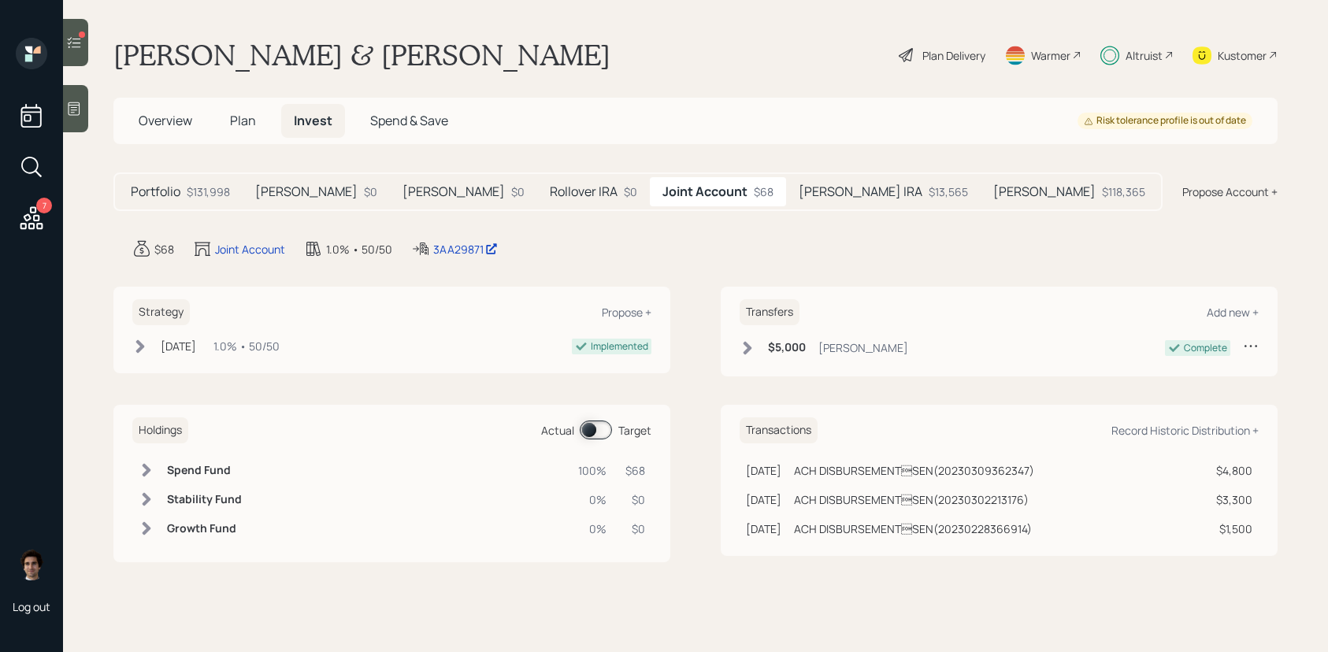
click at [235, 117] on span "Plan" at bounding box center [243, 120] width 26 height 17
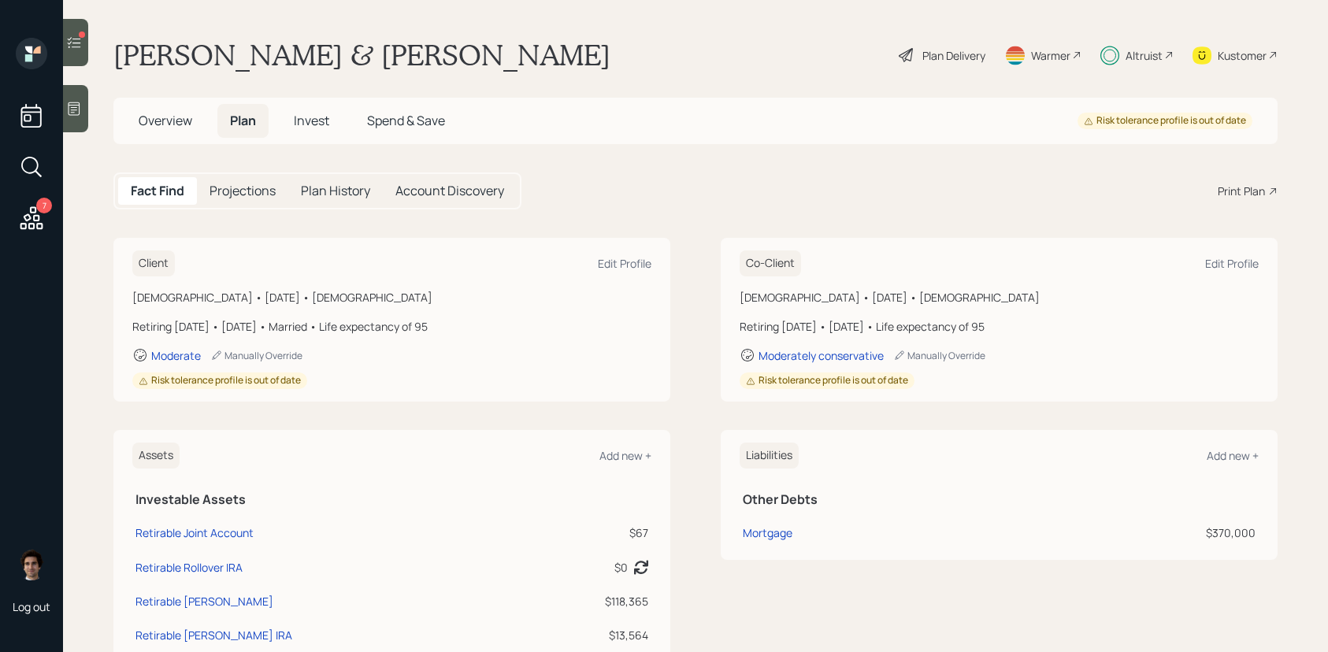
click at [293, 114] on h5 "Invest" at bounding box center [311, 121] width 61 height 34
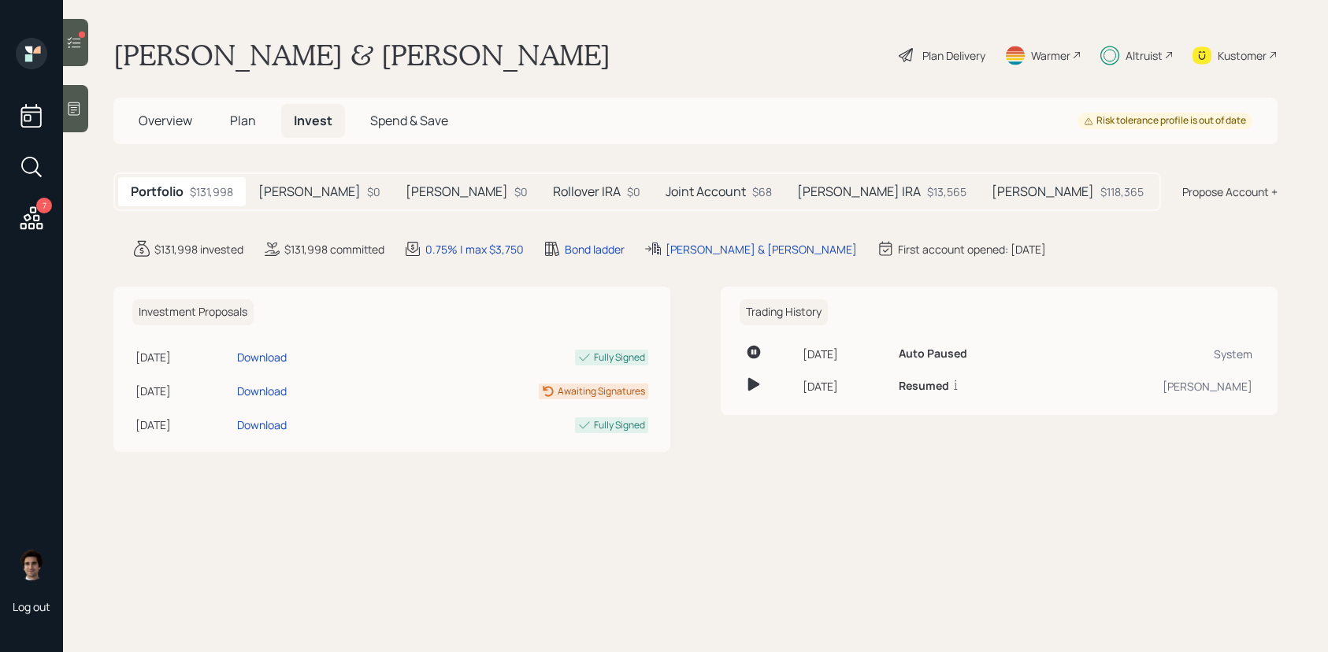
click at [311, 180] on div "John Brokerage $0" at bounding box center [319, 191] width 147 height 29
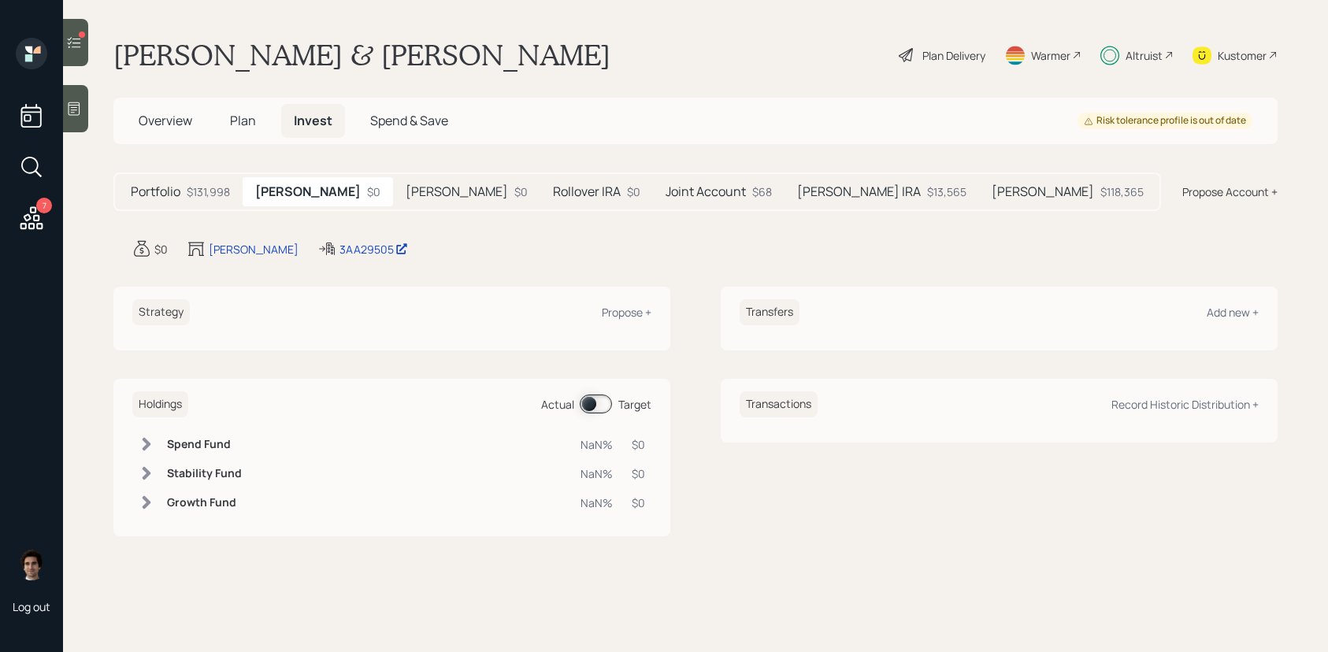
click at [429, 173] on div "Portfolio $131,998 John Brokerage $0 John IRA $0 Rollover IRA $0 Joint Account …" at bounding box center [636, 191] width 1047 height 39
click at [429, 195] on h5 "John IRA" at bounding box center [457, 191] width 102 height 15
click at [553, 185] on h5 "Rollover IRA" at bounding box center [587, 191] width 68 height 15
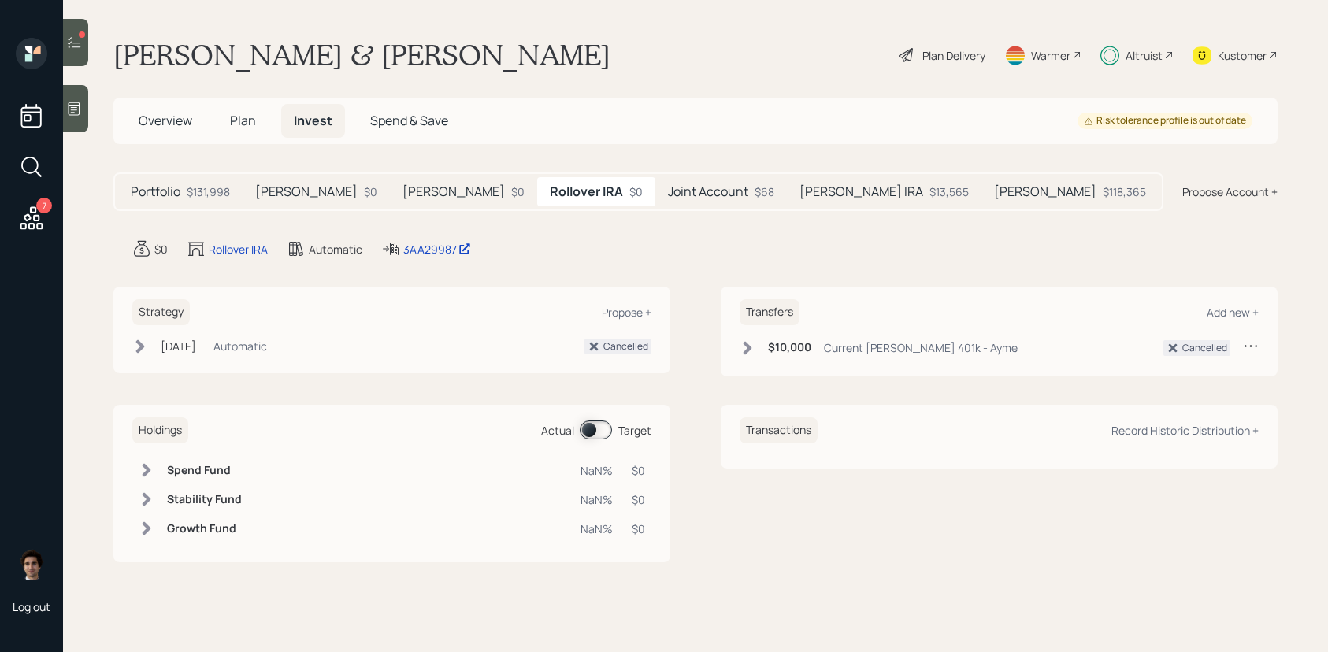
click at [760, 349] on div "$10,000 Current John Honcock 401k - Ayme" at bounding box center [879, 348] width 278 height 20
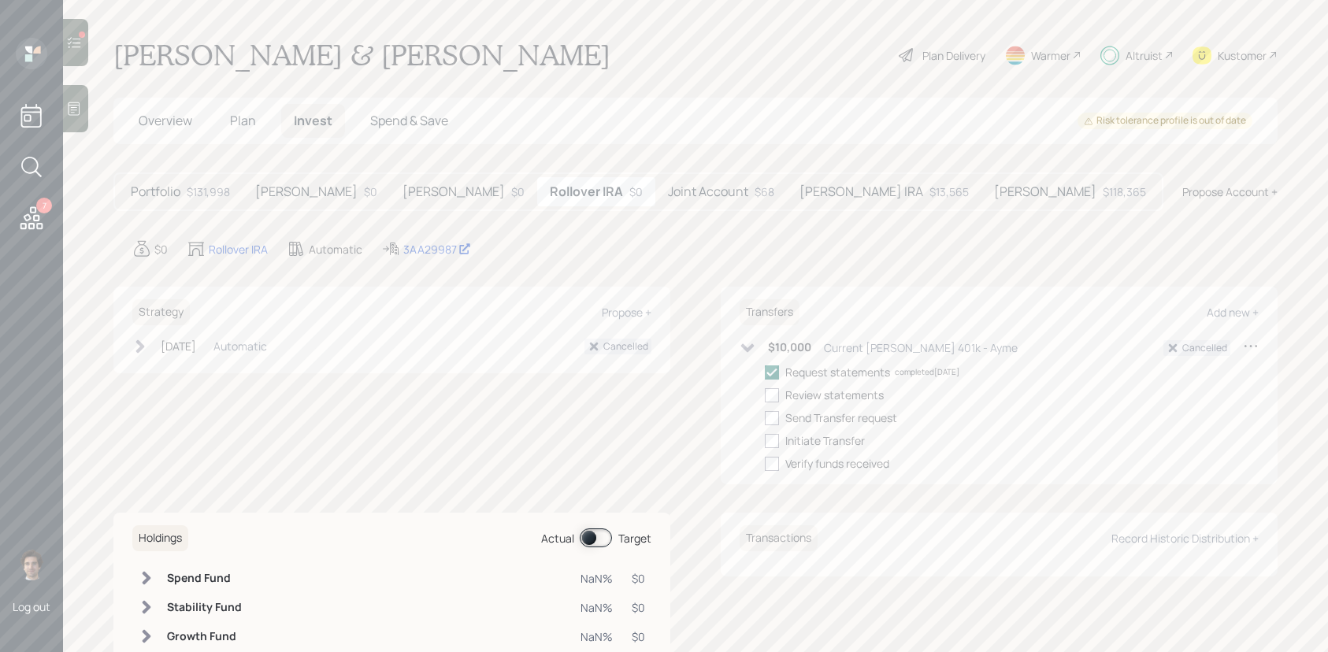
click at [1253, 344] on icon at bounding box center [1251, 346] width 16 height 16
click at [1214, 384] on div "Edit transfer" at bounding box center [1202, 376] width 126 height 28
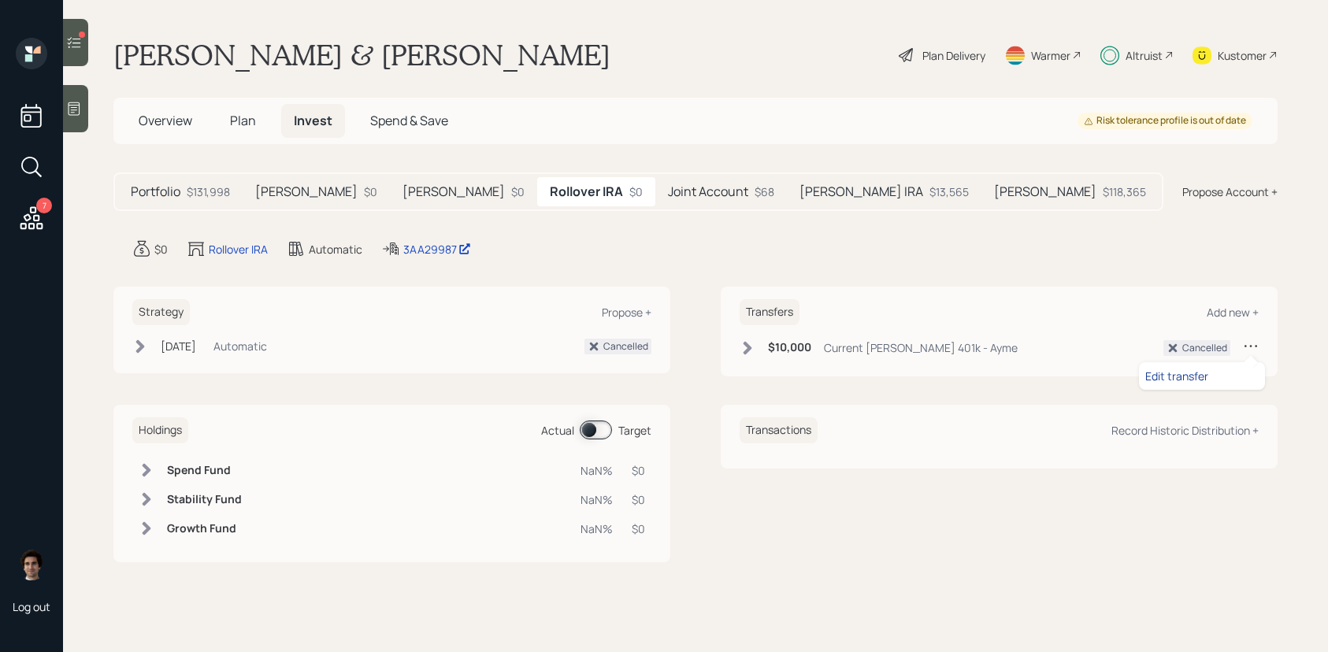
click at [1178, 376] on div "Edit transfer" at bounding box center [1201, 376] width 113 height 15
select select "938865a6-35e9-4cd3-914a-0d9c79993b85"
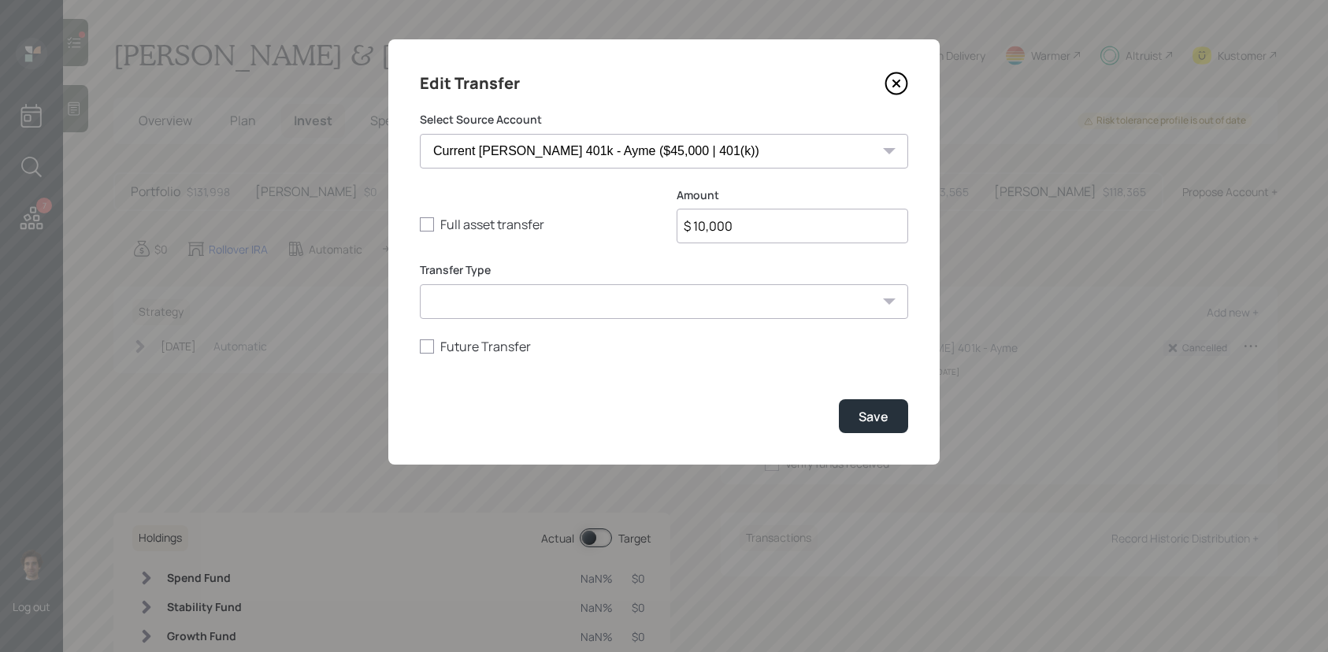
click at [911, 69] on div "Edit Transfer Select Source Account Retirable Checking ($1,000 | Checking / Sav…" at bounding box center [663, 251] width 551 height 425
click at [909, 91] on div "Edit Transfer Select Source Account Retirable Checking ($1,000 | Checking / Sav…" at bounding box center [663, 251] width 551 height 425
click at [899, 91] on icon at bounding box center [896, 84] width 24 height 24
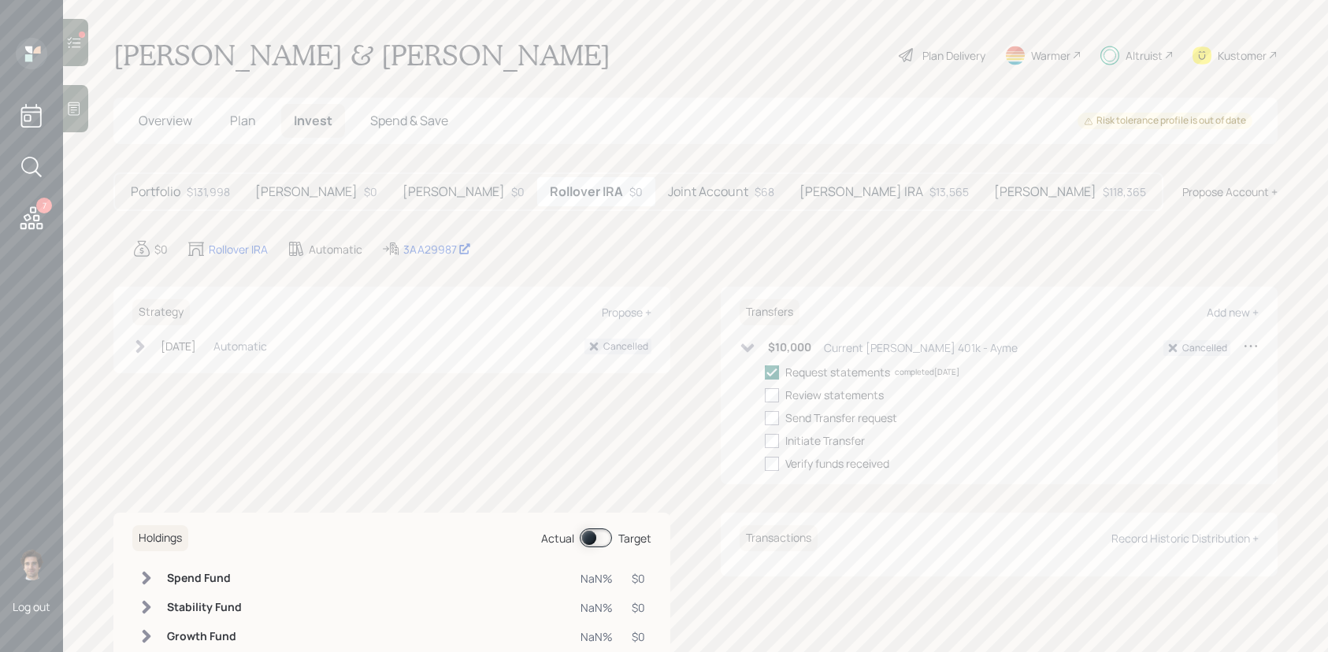
click at [650, 172] on main "John & Ayme Mower Plan Delivery Warmer Altruist Kustomer Overview Plan Invest S…" at bounding box center [695, 326] width 1265 height 652
click at [655, 181] on div "Joint Account $68" at bounding box center [721, 191] width 132 height 29
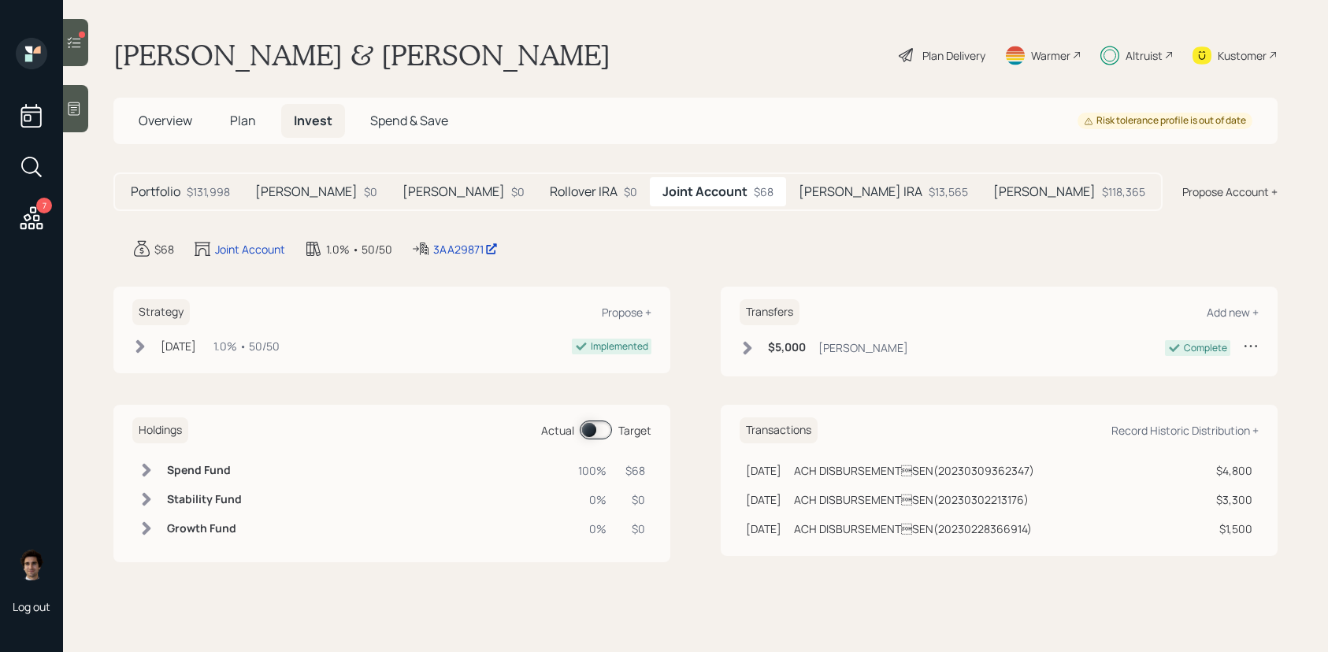
click at [799, 197] on h5 "Ayme Roth IRA" at bounding box center [861, 191] width 124 height 15
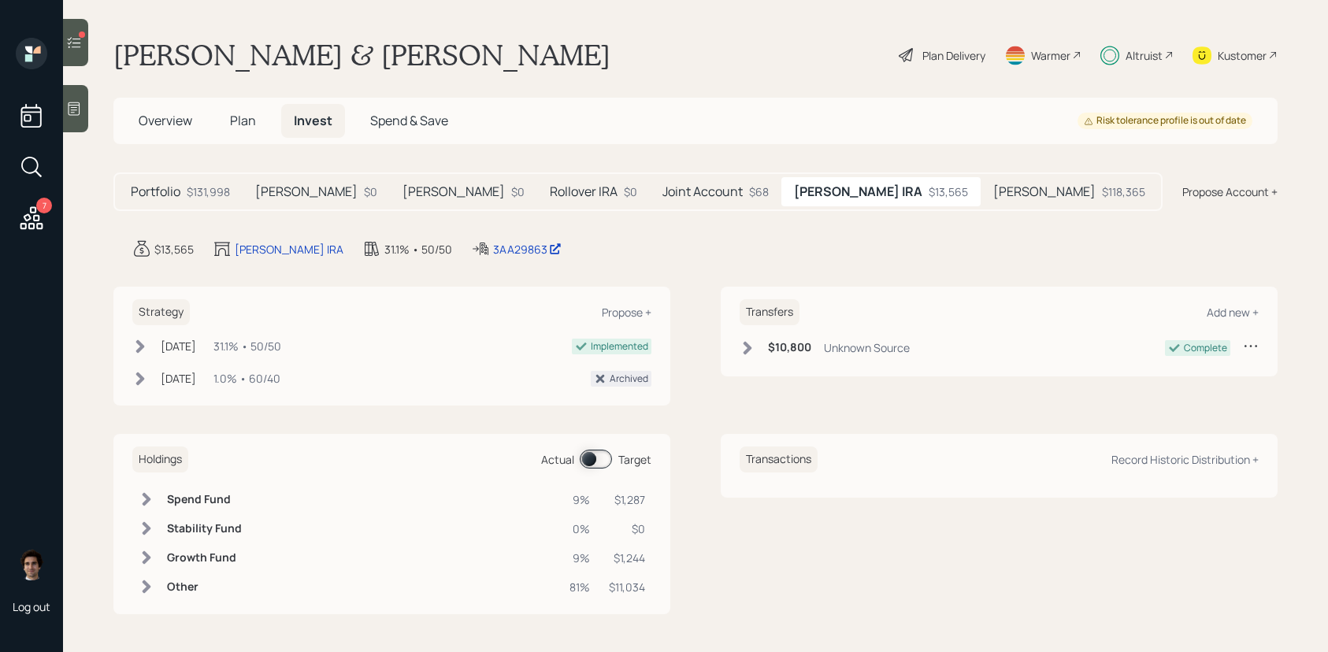
click at [1102, 188] on div "$118,365" at bounding box center [1123, 191] width 43 height 17
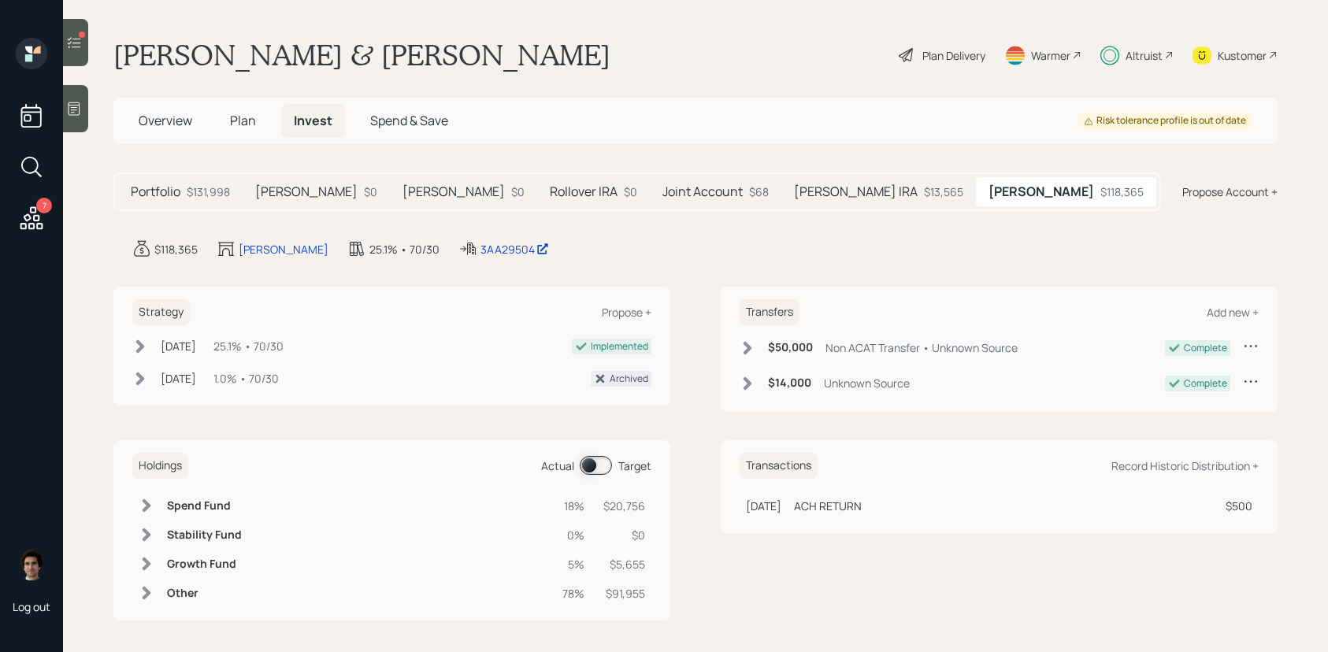
click at [553, 206] on div "Rollover IRA $0" at bounding box center [593, 191] width 113 height 29
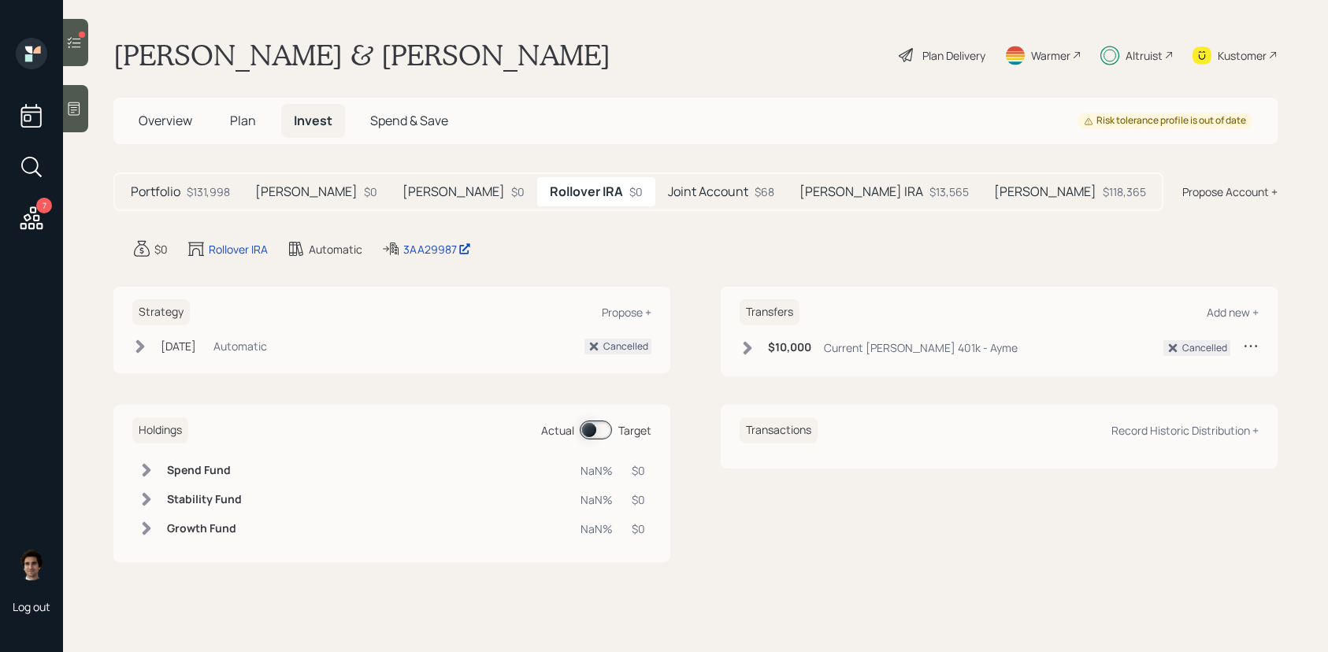
click at [239, 119] on span "Plan" at bounding box center [243, 120] width 26 height 17
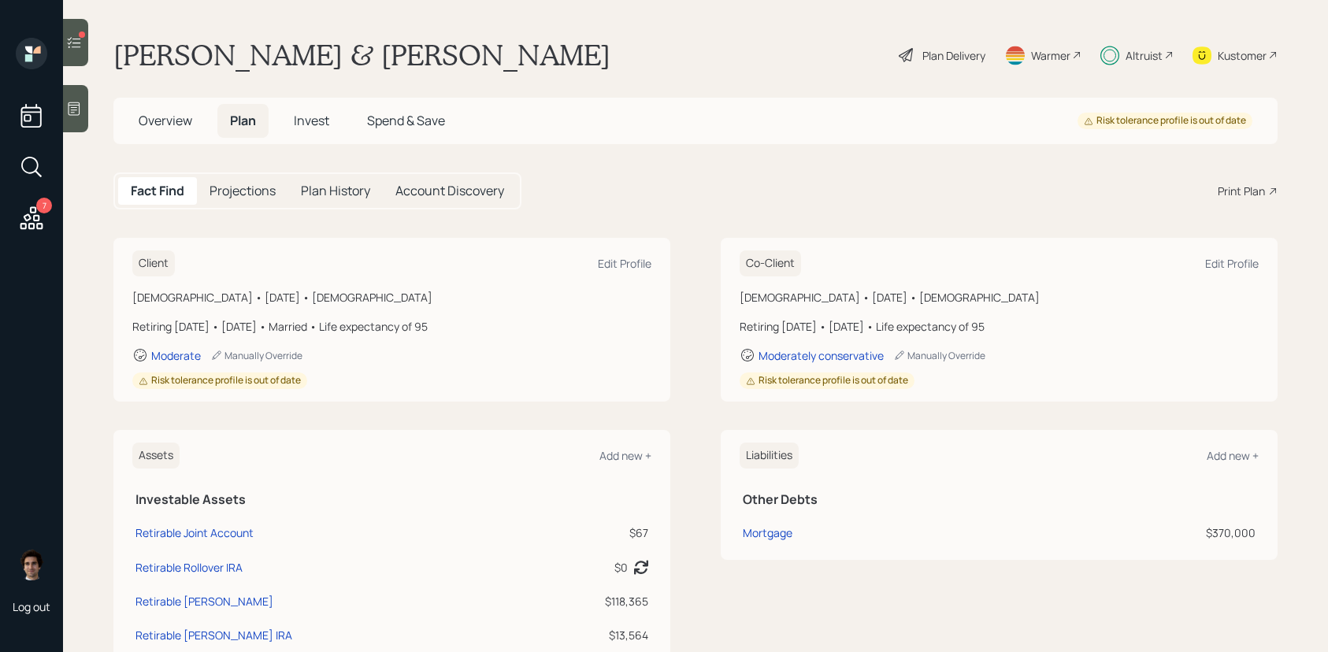
click at [147, 132] on h5 "Overview" at bounding box center [165, 121] width 79 height 34
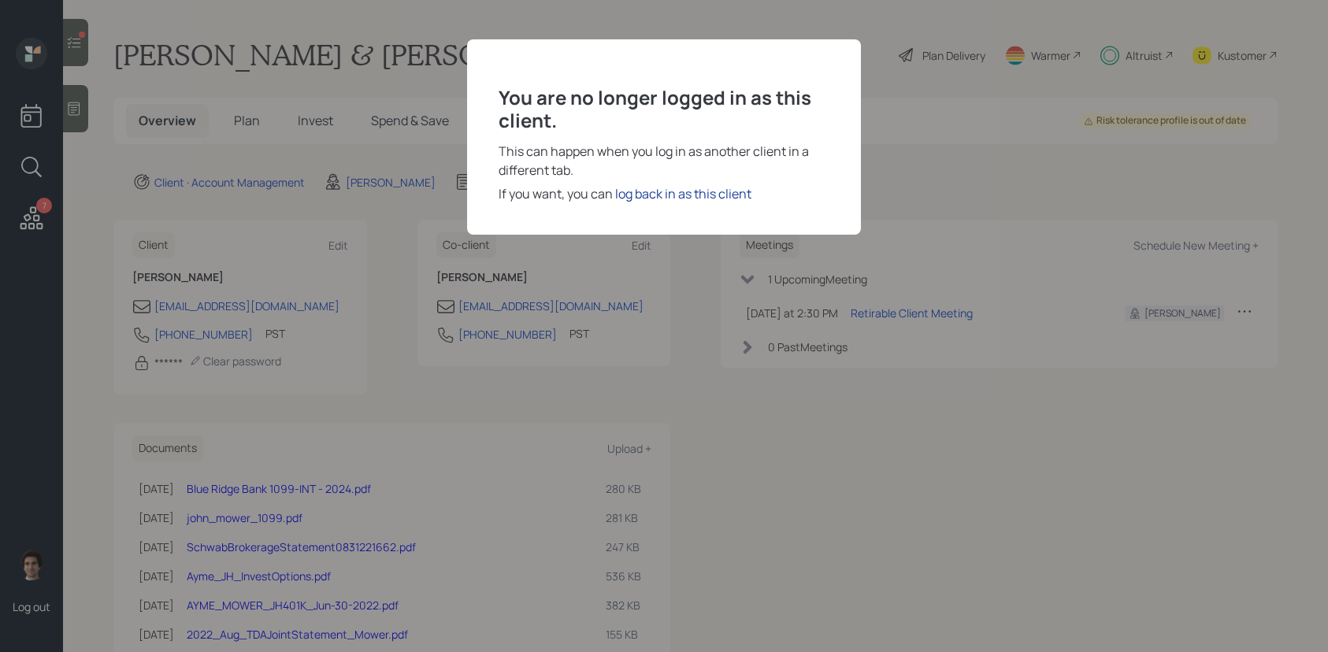
click at [717, 195] on div "log back in as this client" at bounding box center [683, 193] width 136 height 19
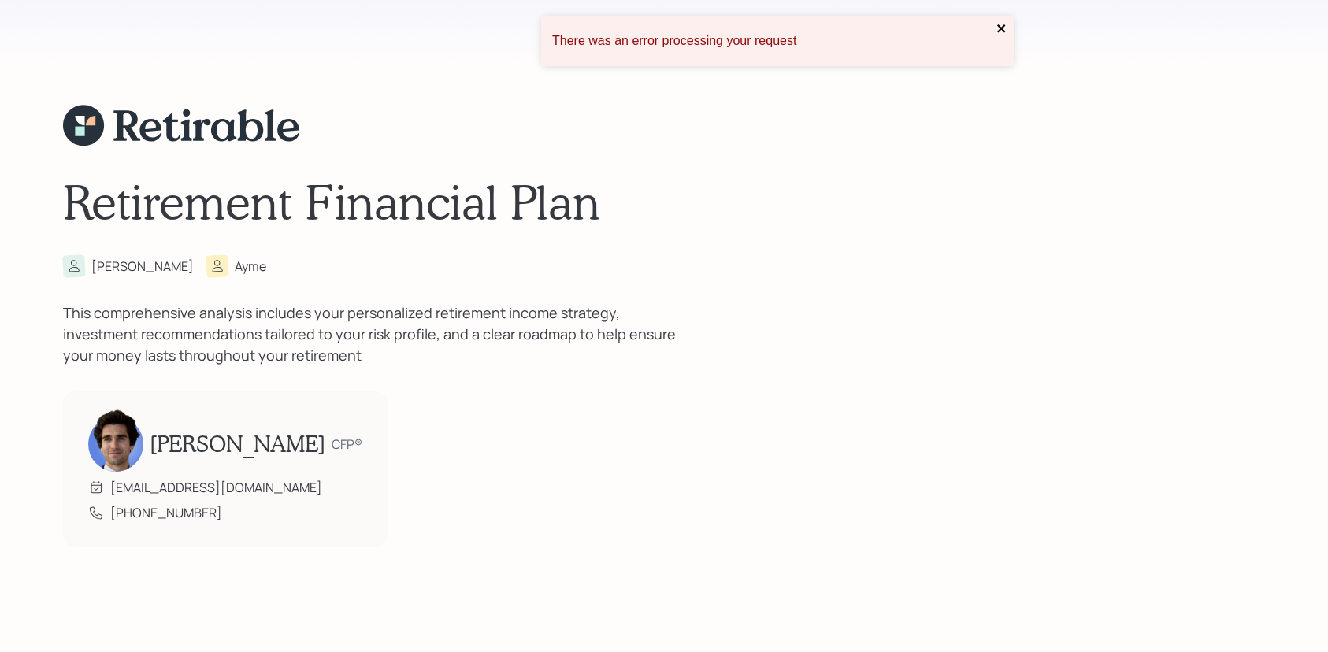
click at [1004, 32] on icon "close" at bounding box center [1001, 28] width 11 height 13
